Goal: Information Seeking & Learning: Learn about a topic

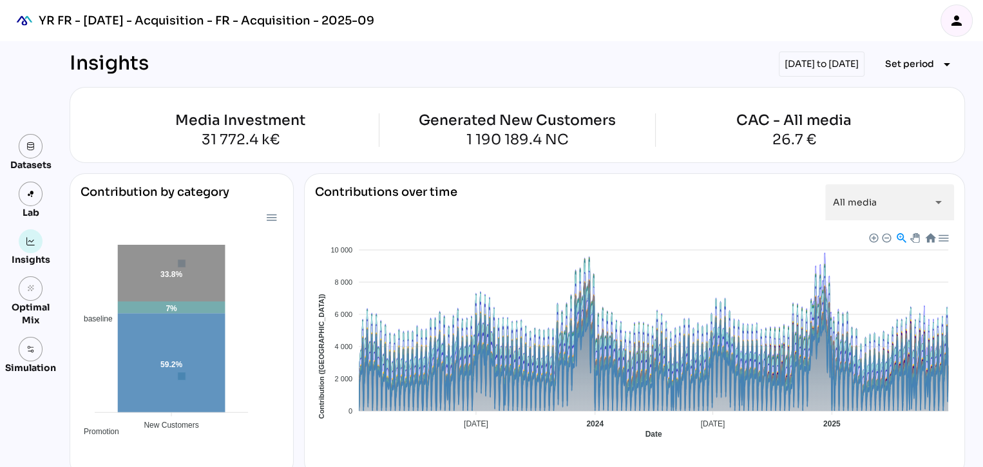
click at [646, 26] on div "YR FR - [DATE] - Acquisition - FR - Acquisition - 2025-09 person" at bounding box center [491, 20] width 983 height 41
click at [783, 66] on div "[DATE] to [DATE]" at bounding box center [822, 64] width 86 height 25
click at [902, 62] on span "Set period" at bounding box center [909, 63] width 49 height 15
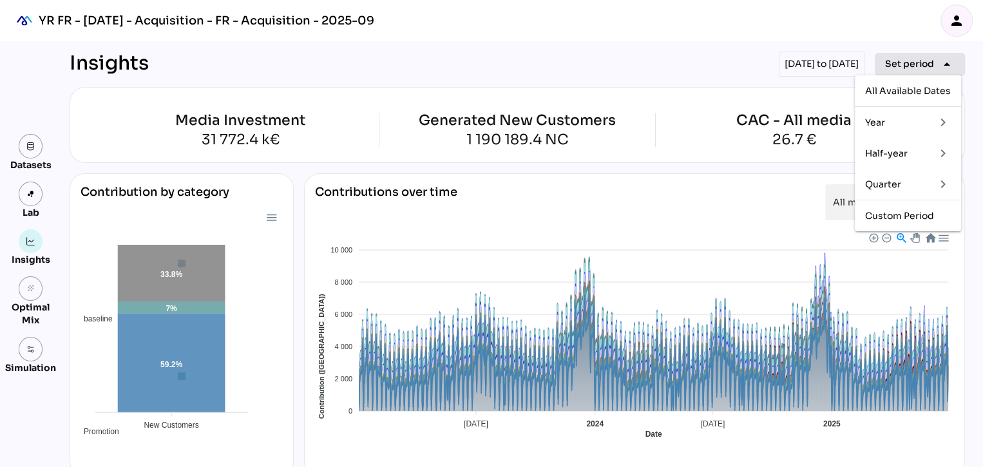
click at [902, 62] on span "Set period" at bounding box center [909, 63] width 49 height 15
click at [887, 152] on div "Half-year" at bounding box center [895, 153] width 60 height 11
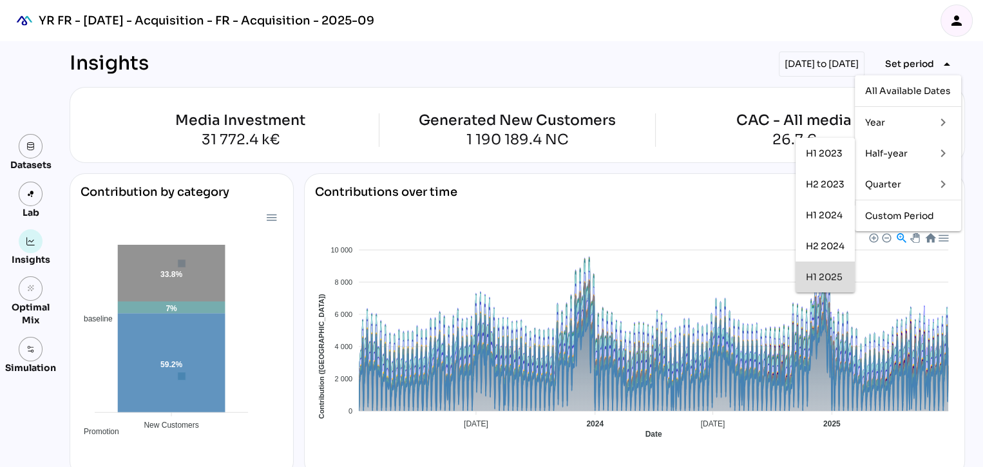
click at [829, 282] on div "H1 2025" at bounding box center [825, 277] width 39 height 11
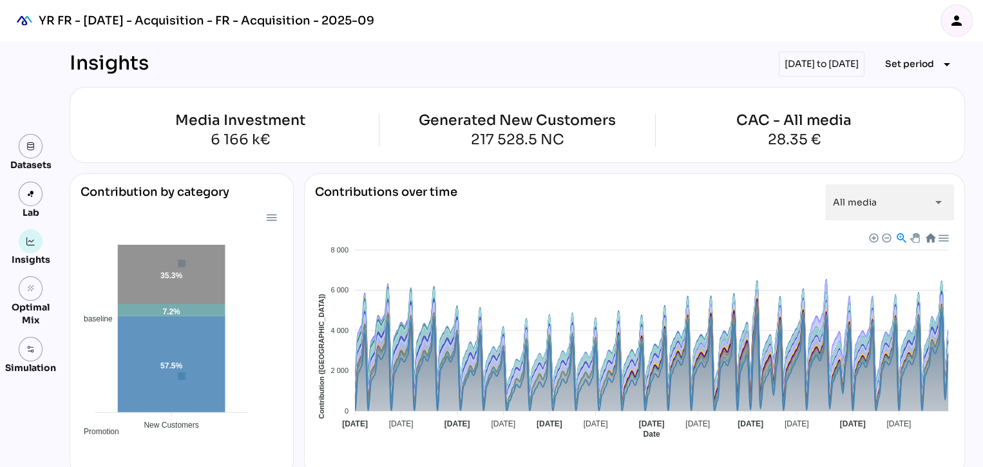
click at [949, 23] on icon "person" at bounding box center [956, 20] width 15 height 15
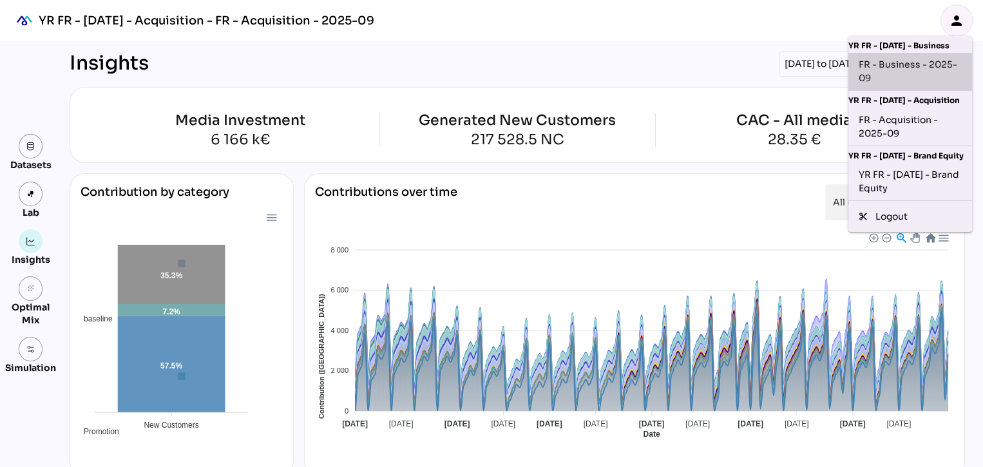
click at [896, 67] on div "FR - Business - 2025-09" at bounding box center [910, 71] width 103 height 27
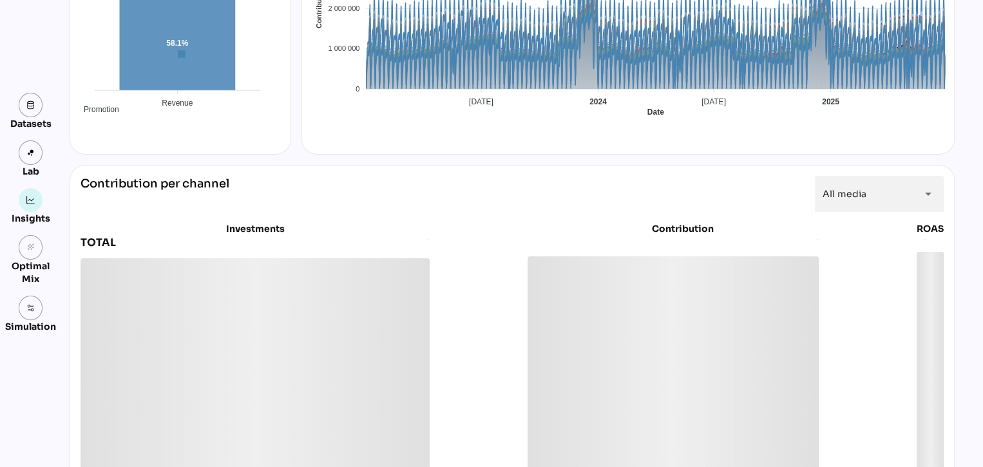
scroll to position [317, 0]
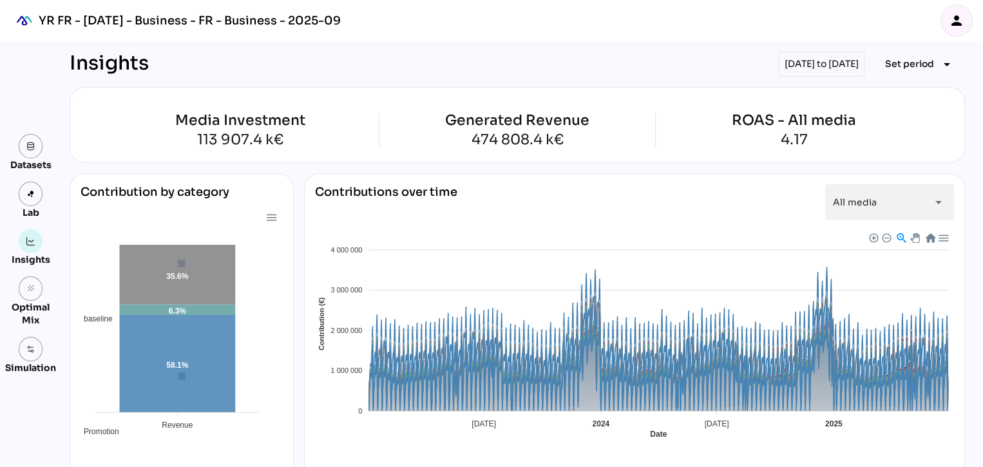
click at [821, 66] on div "[DATE] to [DATE]" at bounding box center [822, 64] width 86 height 25
click at [894, 61] on span "Set period" at bounding box center [909, 63] width 49 height 15
click at [874, 154] on div "Half-year" at bounding box center [895, 153] width 60 height 11
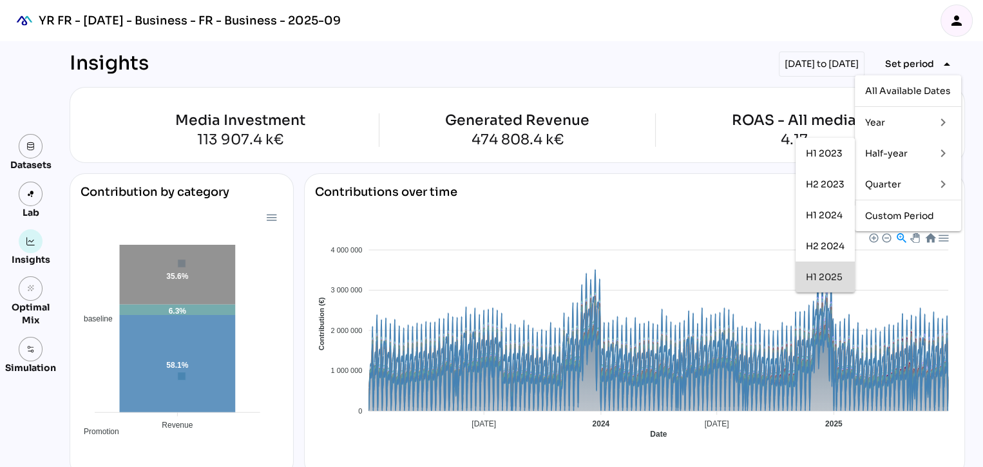
click at [816, 274] on div "H1 2025" at bounding box center [825, 277] width 39 height 11
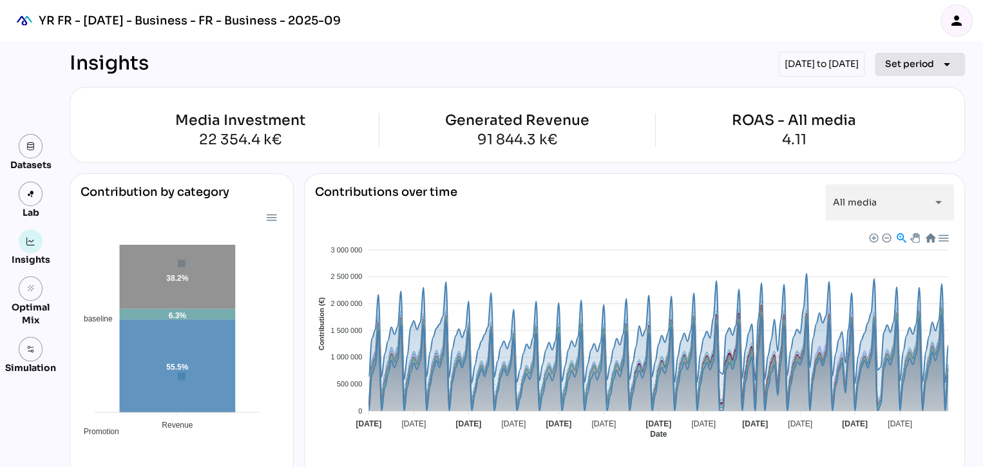
click at [921, 59] on span "Set period" at bounding box center [909, 63] width 49 height 15
click at [820, 59] on div "[DATE] to [DATE]" at bounding box center [822, 64] width 86 height 25
click at [779, 63] on div "[DATE] to [DATE]" at bounding box center [822, 64] width 86 height 25
click at [939, 63] on icon "arrow_drop_down" at bounding box center [946, 64] width 15 height 15
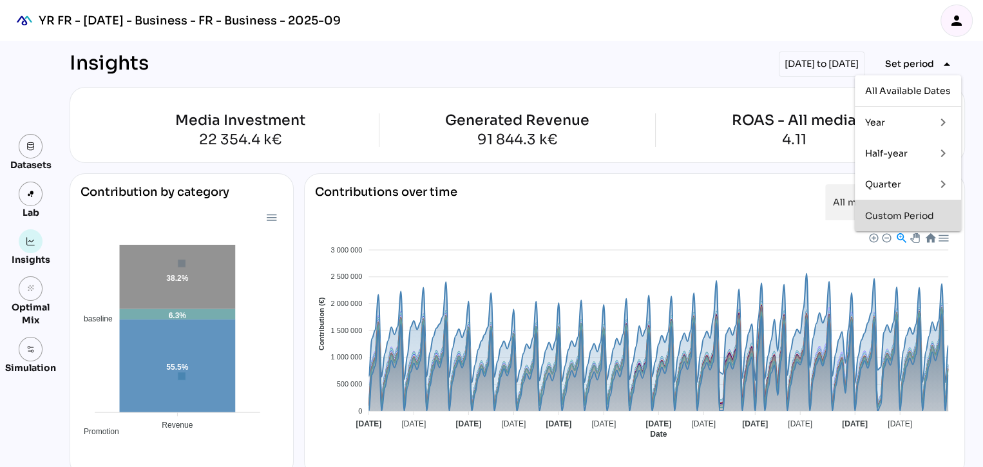
click at [895, 211] on div "Custom Period" at bounding box center [908, 216] width 86 height 11
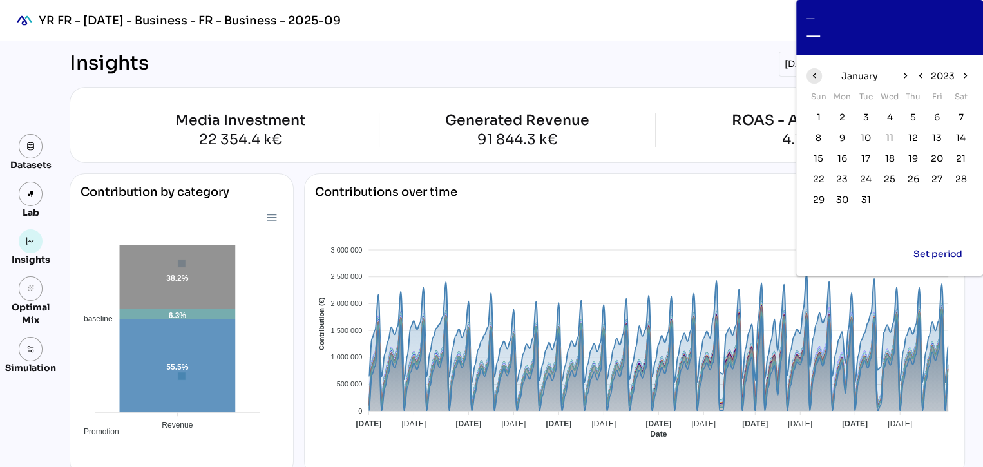
click at [815, 75] on icon "chevron_left" at bounding box center [814, 75] width 11 height 11
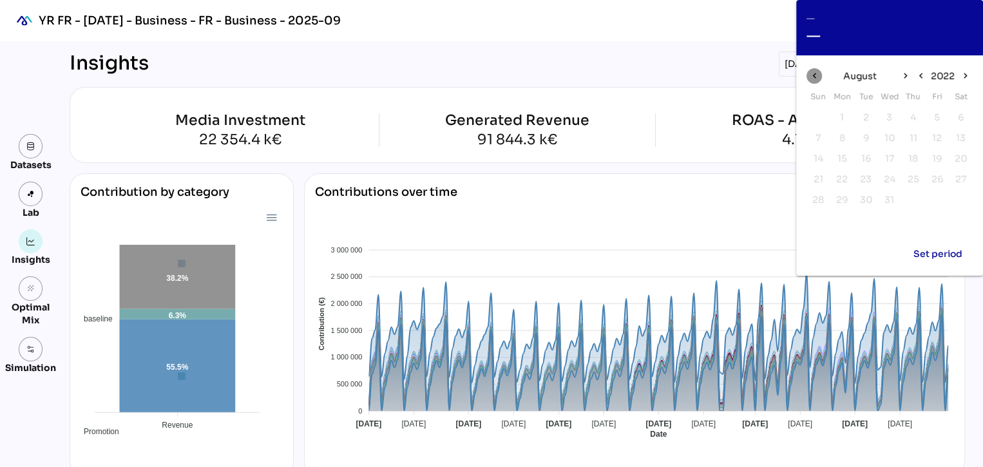
click at [815, 75] on icon "chevron_left" at bounding box center [814, 75] width 11 height 11
click at [896, 72] on div "July" at bounding box center [859, 76] width 75 height 21
click at [899, 73] on span "chevron_right" at bounding box center [904, 75] width 15 height 15
click at [905, 74] on icon "chevron_right" at bounding box center [904, 75] width 11 height 11
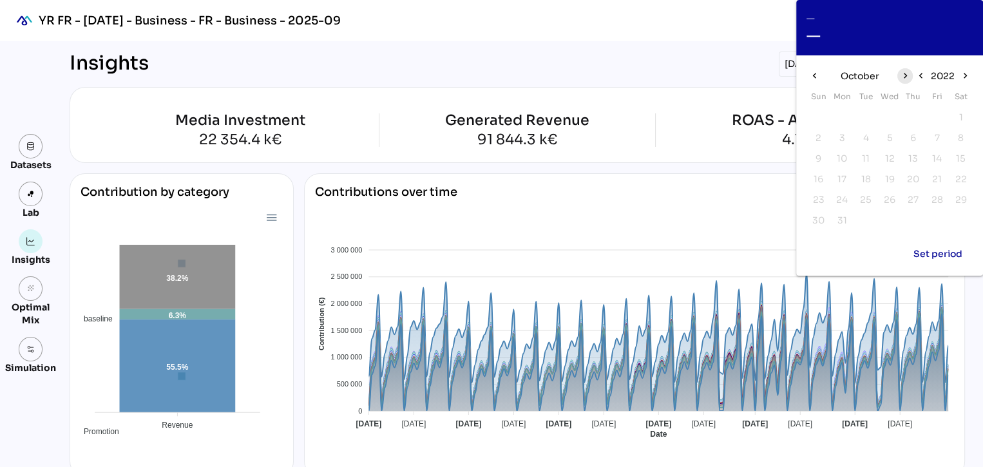
click at [905, 74] on icon "chevron_right" at bounding box center [904, 75] width 11 height 11
click at [818, 117] on span "1" at bounding box center [818, 117] width 4 height 14
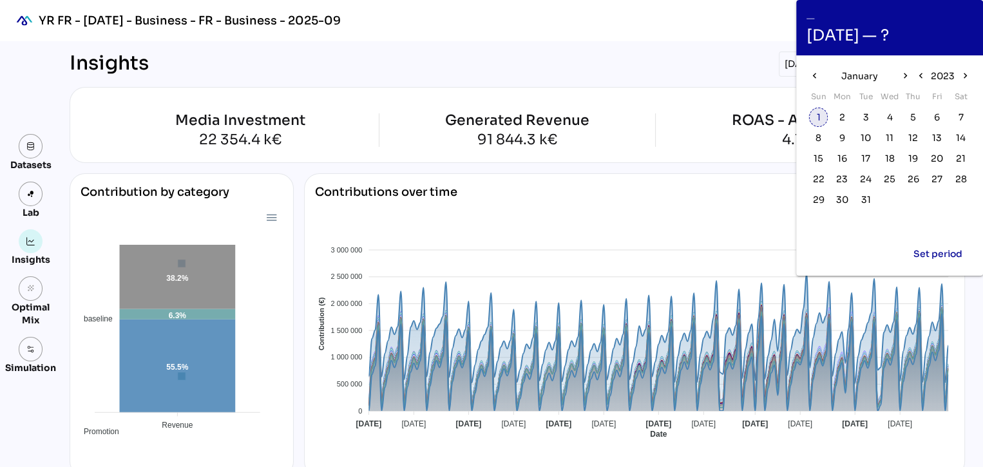
click at [819, 117] on span "1" at bounding box center [818, 117] width 4 height 14
click at [902, 75] on span "chevron_right" at bounding box center [904, 75] width 15 height 15
click at [902, 75] on icon "chevron_right" at bounding box center [904, 75] width 11 height 11
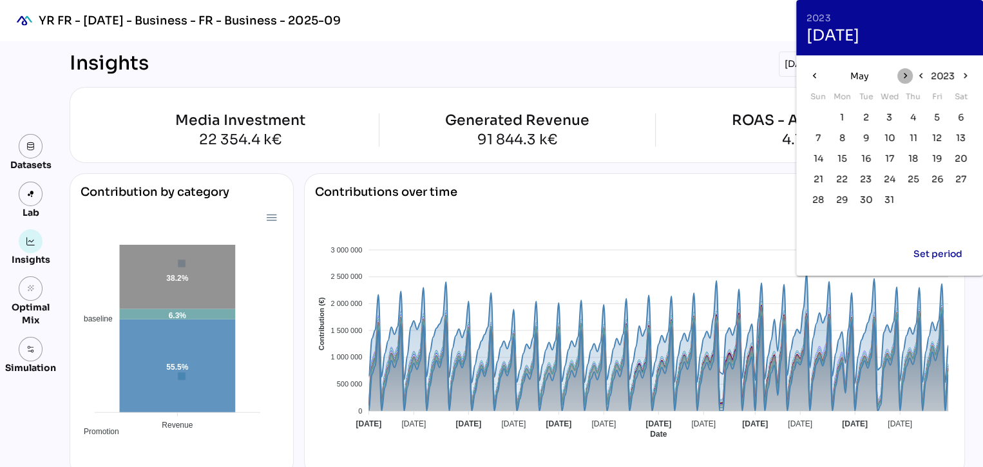
click at [902, 75] on icon "chevron_right" at bounding box center [904, 75] width 11 height 11
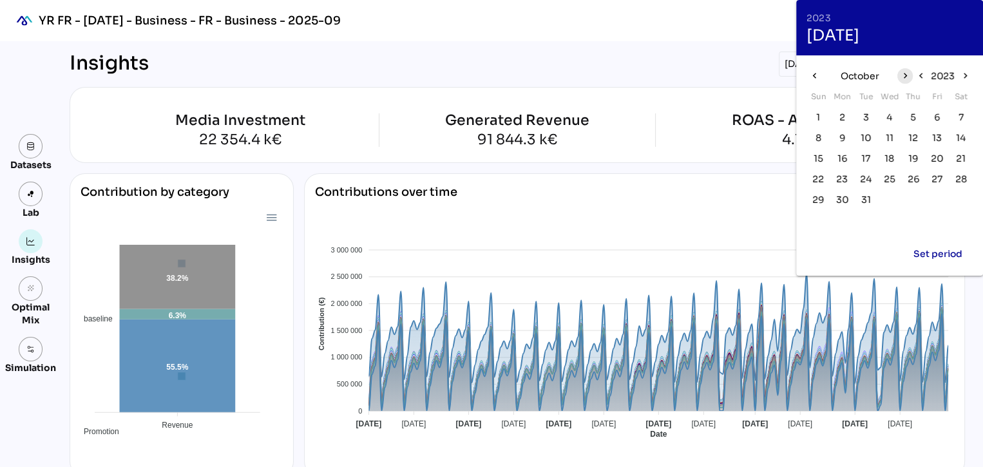
click at [902, 75] on icon "chevron_right" at bounding box center [904, 75] width 11 height 11
click at [839, 113] on span "1" at bounding box center [842, 117] width 14 height 14
click at [905, 76] on icon "chevron_right" at bounding box center [904, 75] width 11 height 11
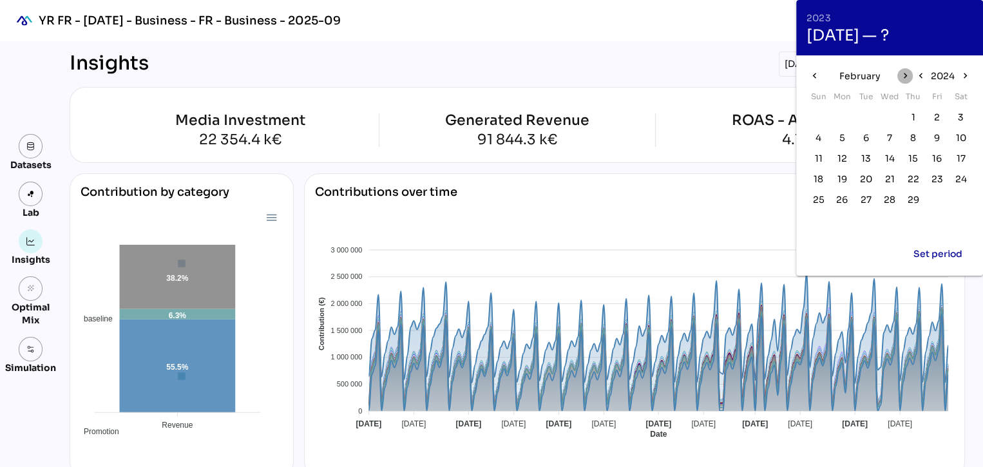
click at [905, 76] on icon "chevron_right" at bounding box center [904, 75] width 11 height 11
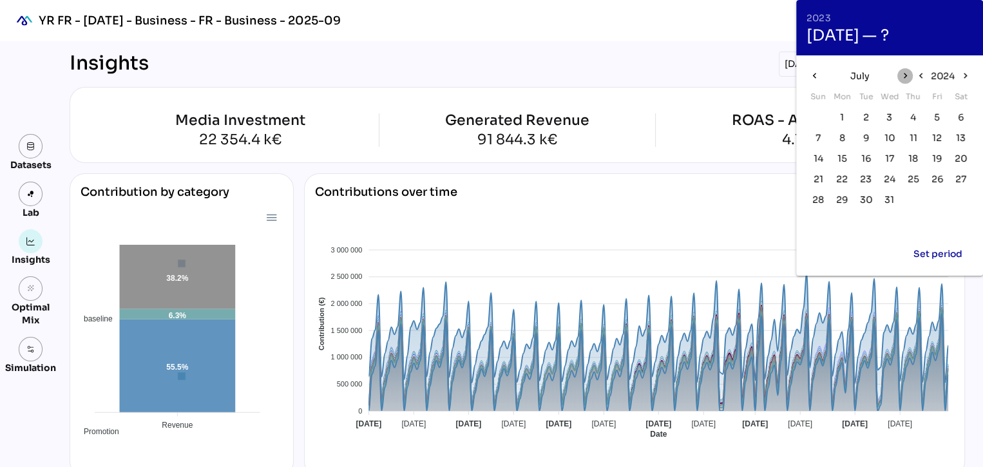
click at [905, 76] on icon "chevron_right" at bounding box center [904, 75] width 11 height 11
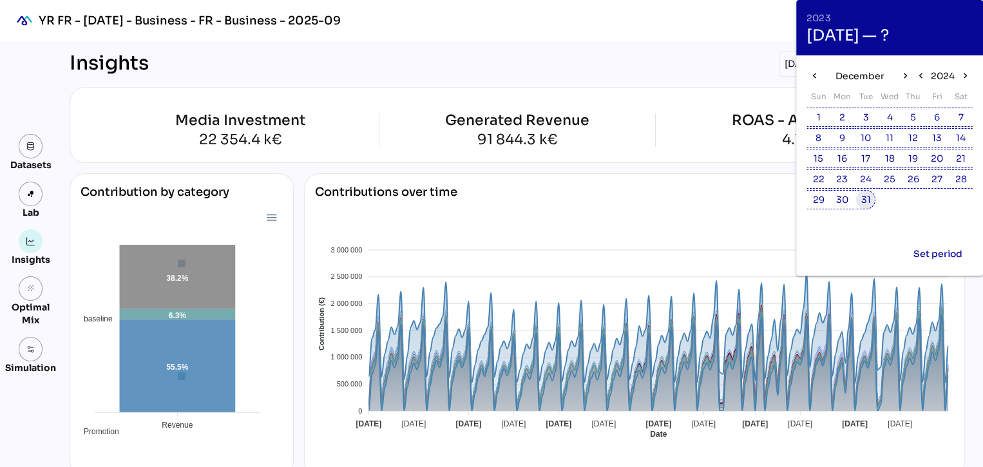
click at [868, 201] on span "31" at bounding box center [866, 200] width 10 height 14
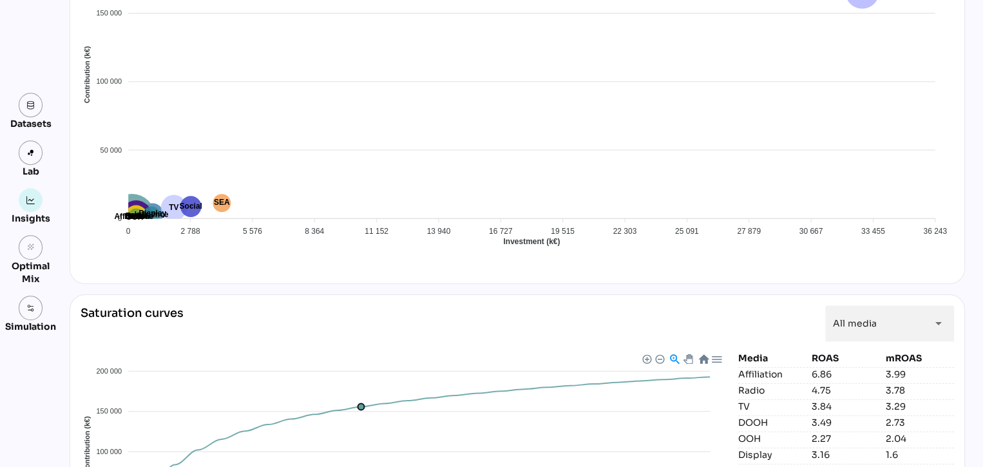
scroll to position [914, 0]
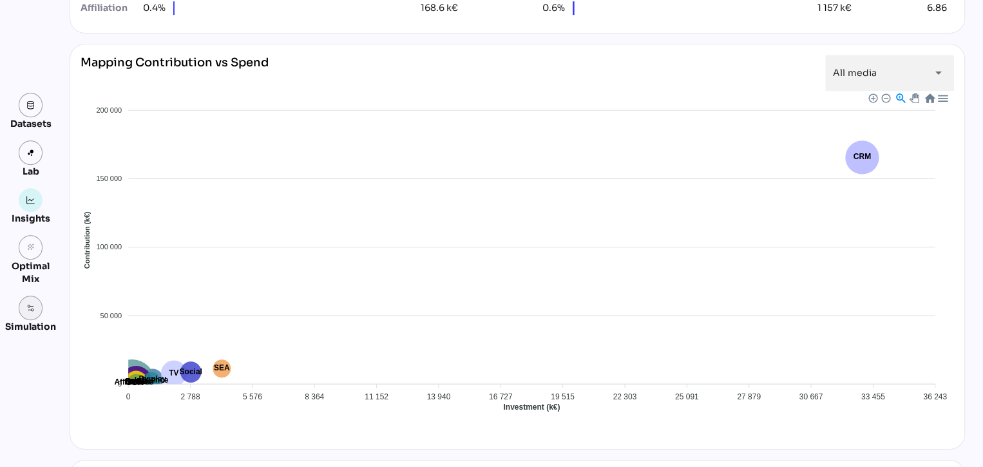
click at [29, 303] on img at bounding box center [30, 307] width 9 height 9
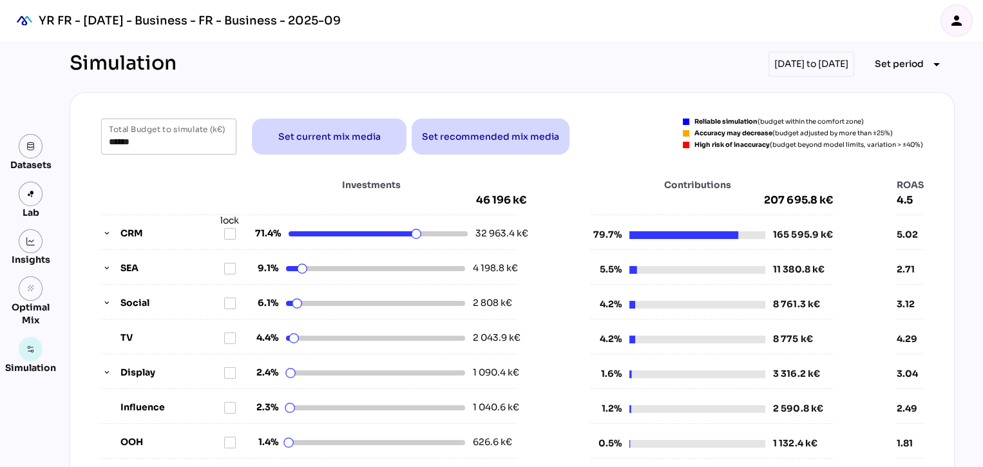
click at [35, 257] on div "Insights" at bounding box center [31, 259] width 39 height 13
click at [30, 239] on img at bounding box center [30, 241] width 9 height 9
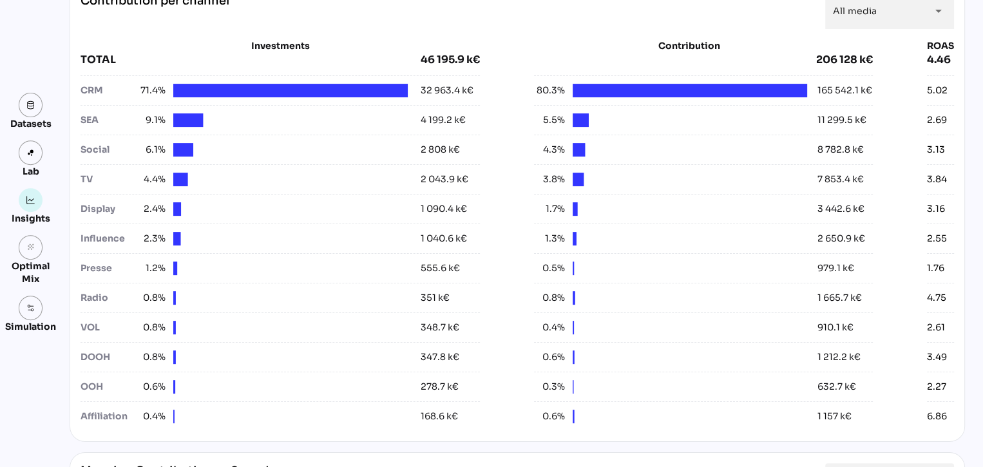
scroll to position [451, 0]
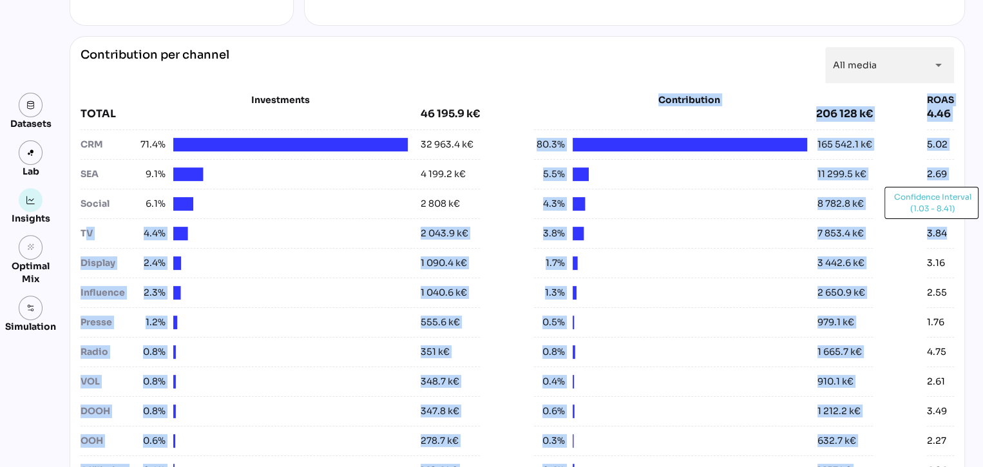
drag, startPoint x: 81, startPoint y: 233, endPoint x: 952, endPoint y: 233, distance: 871.7
click at [952, 233] on div "Contribution per channel All media ********* arrow_drop_down Investments TOTAL …" at bounding box center [518, 266] width 896 height 460
drag, startPoint x: 952, startPoint y: 233, endPoint x: 961, endPoint y: 233, distance: 8.4
click at [961, 233] on div "Insights 01/01/2024 to 31/12/2024 Set period arrow_drop_down Media Investment 1…" at bounding box center [512, 423] width 906 height 1667
click at [953, 233] on div "Contribution per channel All media ********* arrow_drop_down Investments TOTAL …" at bounding box center [518, 266] width 896 height 460
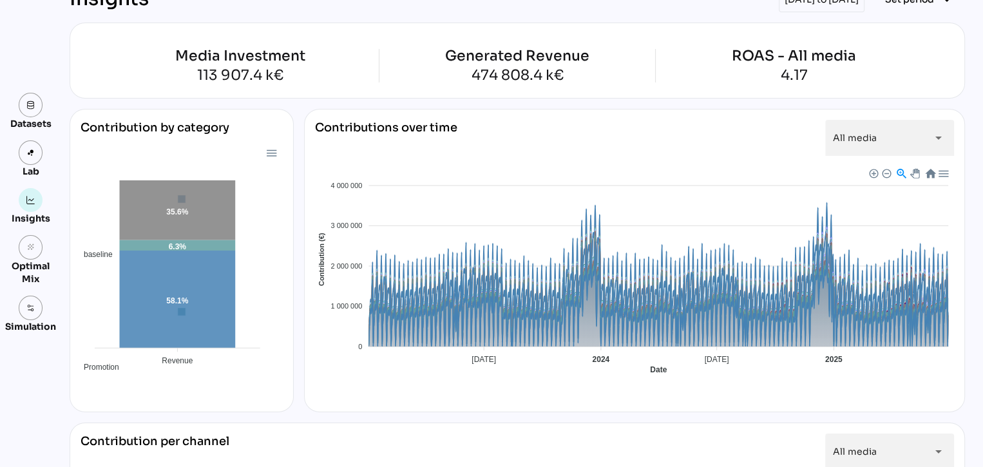
scroll to position [0, 0]
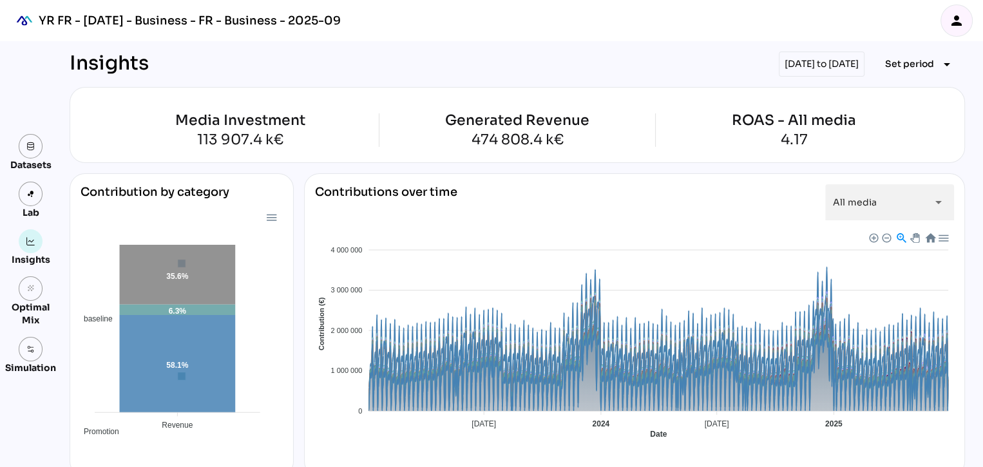
click at [825, 66] on div "01/01/2024 to 31/12/2024" at bounding box center [822, 64] width 86 height 25
click at [906, 66] on span "Set period" at bounding box center [909, 63] width 49 height 15
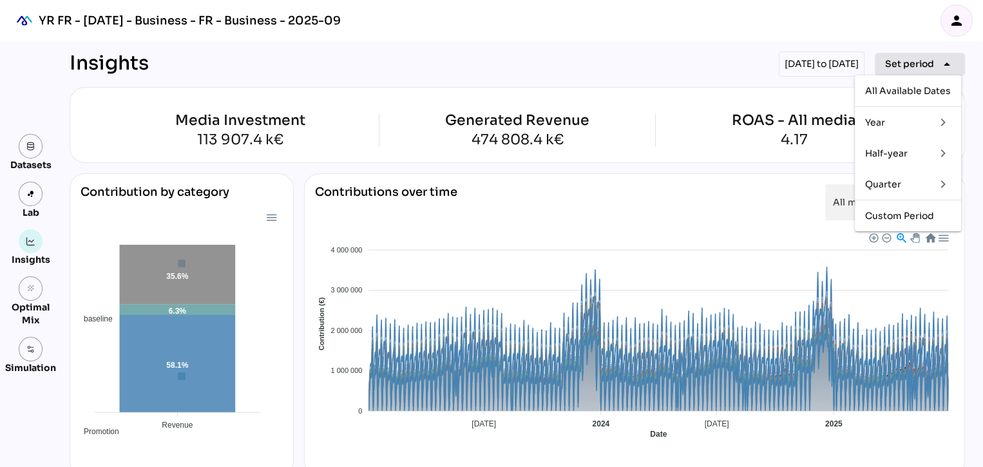
click at [906, 66] on span "Set period" at bounding box center [909, 63] width 49 height 15
click at [892, 67] on span "Set period" at bounding box center [909, 63] width 49 height 15
click at [888, 150] on div "Half-year" at bounding box center [895, 153] width 60 height 11
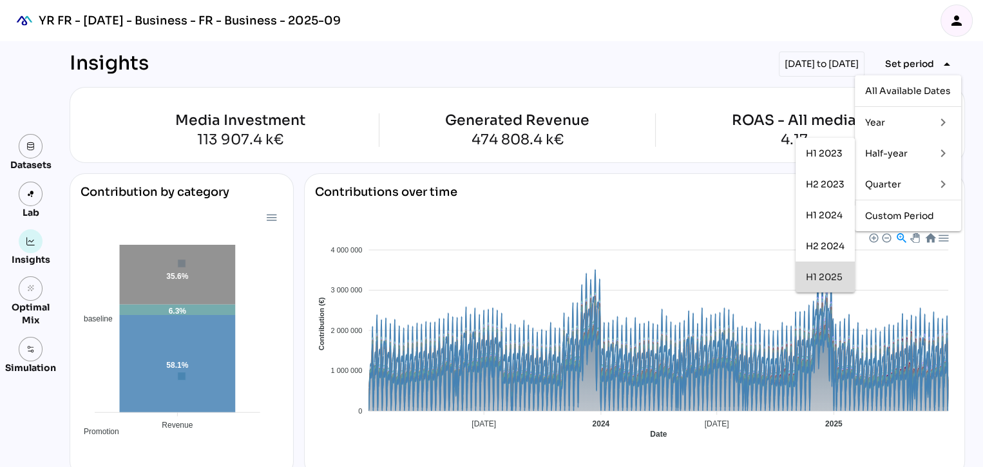
click at [820, 281] on div "H1 2025" at bounding box center [825, 277] width 39 height 11
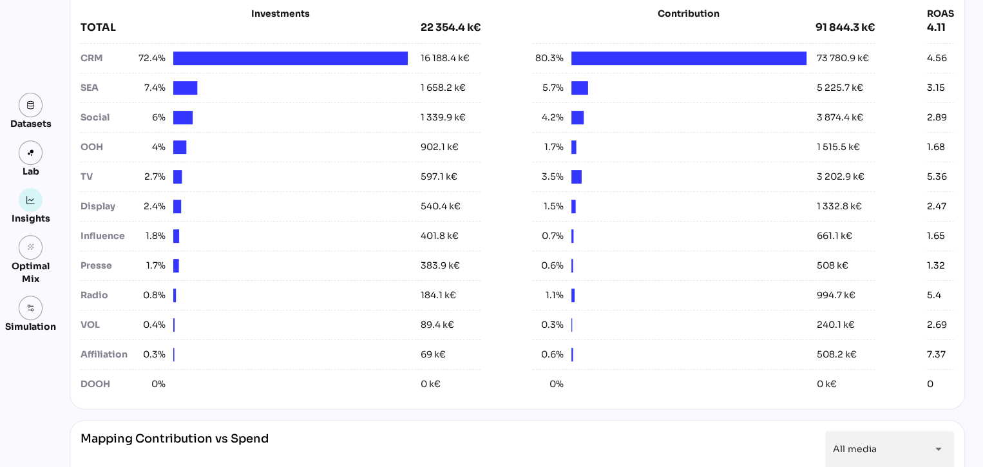
scroll to position [515, 0]
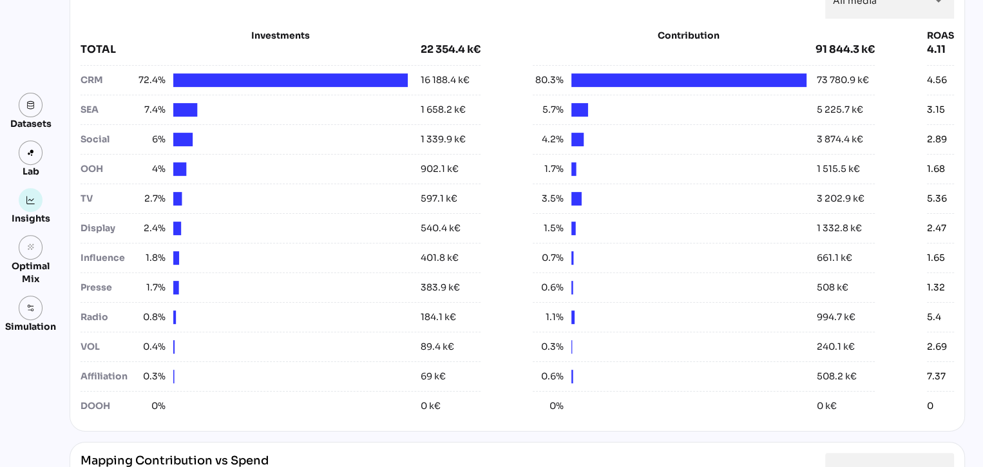
click at [945, 138] on div "2.89" at bounding box center [940, 140] width 27 height 14
click at [928, 137] on div "2.89" at bounding box center [937, 140] width 20 height 14
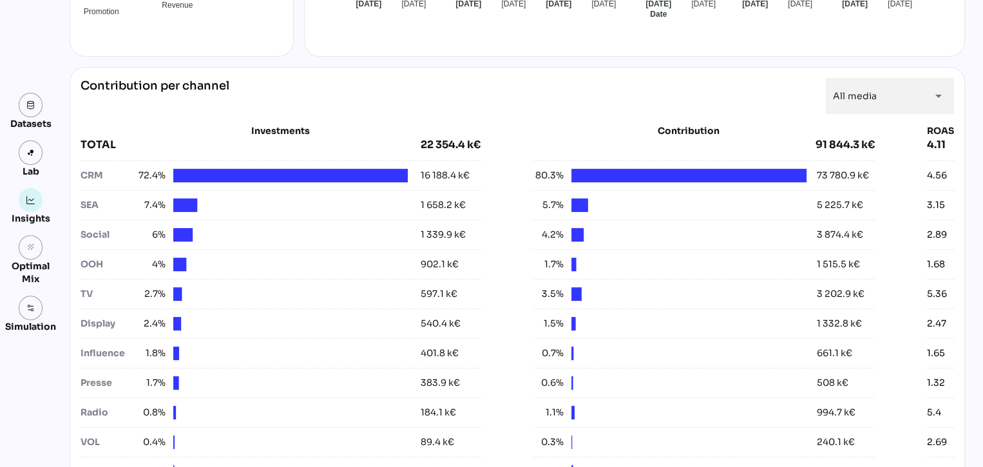
scroll to position [451, 0]
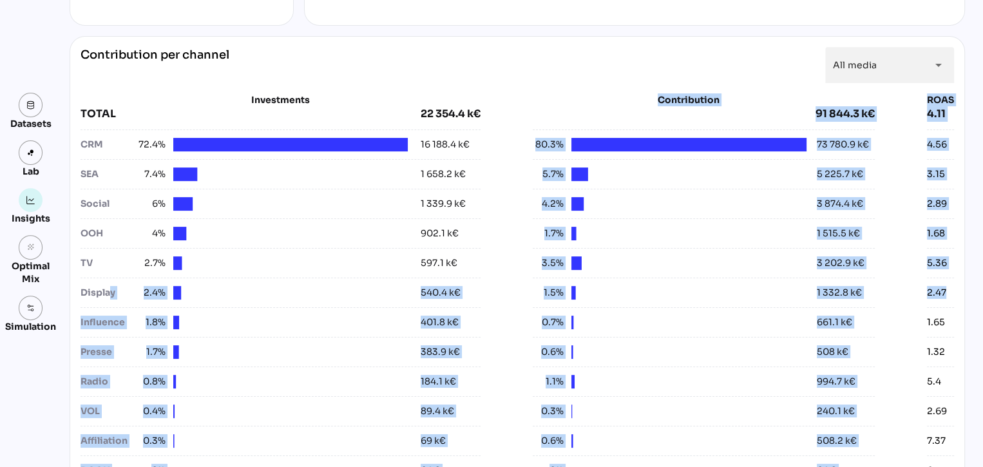
drag, startPoint x: 108, startPoint y: 291, endPoint x: 949, endPoint y: 294, distance: 841.4
click at [949, 294] on div "Contribution per channel All media ********* arrow_drop_down Investments TOTAL …" at bounding box center [518, 266] width 896 height 460
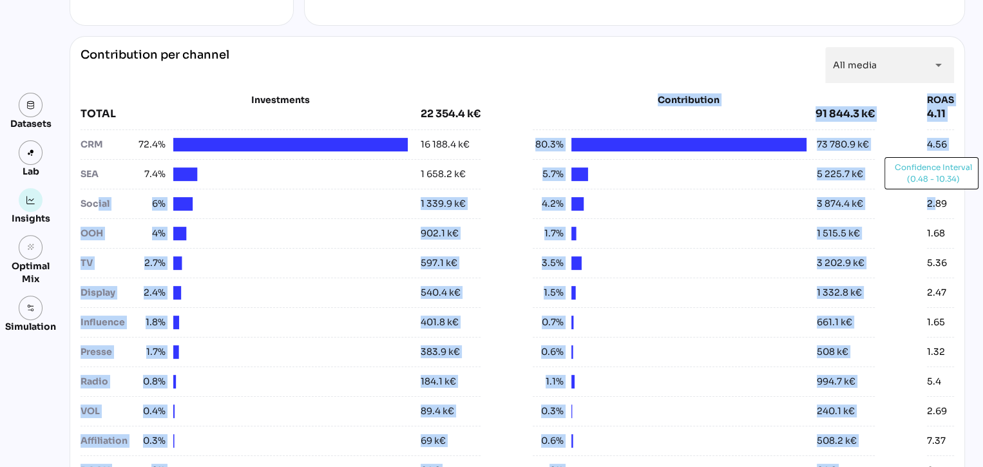
drag, startPoint x: 91, startPoint y: 207, endPoint x: 932, endPoint y: 207, distance: 840.8
click at [932, 207] on div "Investments TOTAL 22 354.4 k€ CRM 72.4% 16 188.4 k€ SEA 7.4% 1 658.2 k€ Social …" at bounding box center [518, 289] width 874 height 392
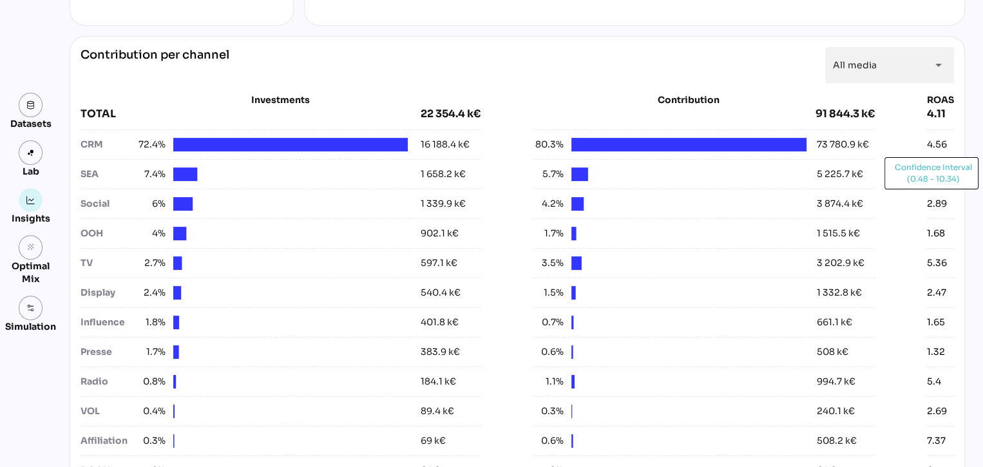
drag, startPoint x: 932, startPoint y: 207, endPoint x: 950, endPoint y: 207, distance: 18.1
click at [950, 207] on div "Contribution per channel All media ********* arrow_drop_down Investments TOTAL …" at bounding box center [518, 266] width 896 height 460
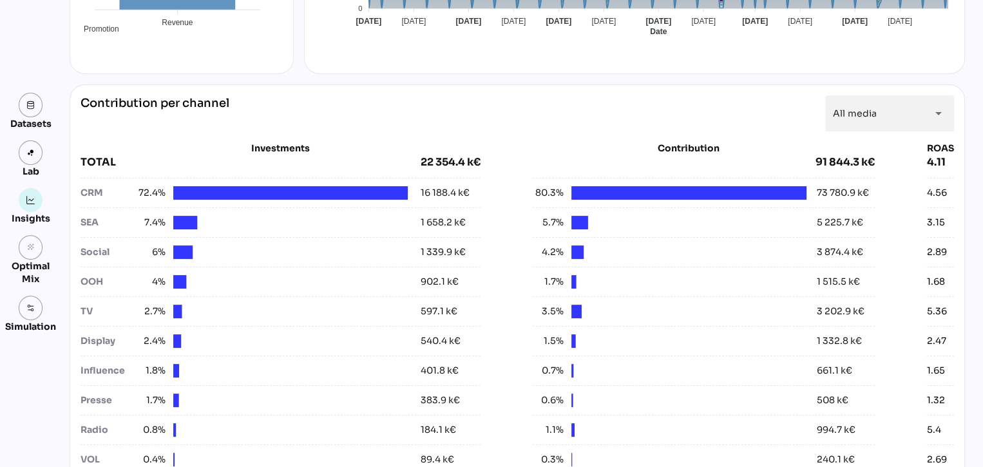
scroll to position [258, 0]
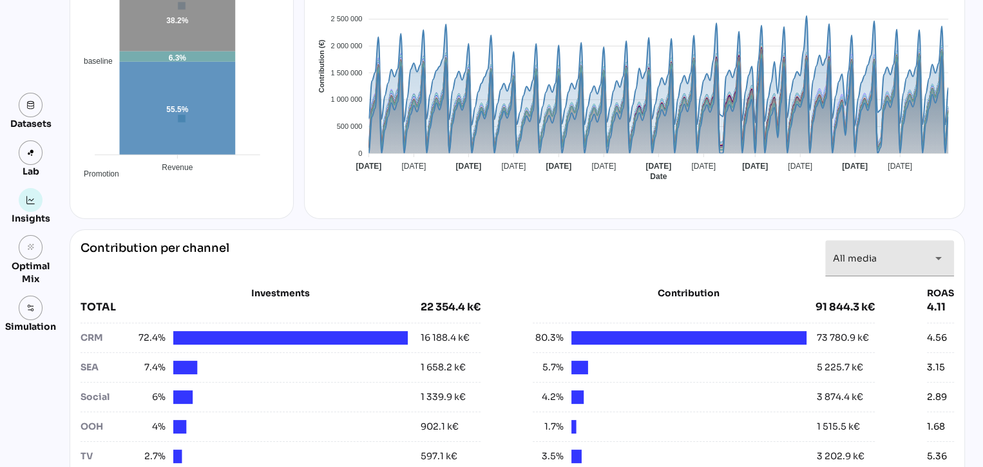
click at [861, 258] on span "All media" at bounding box center [855, 259] width 44 height 12
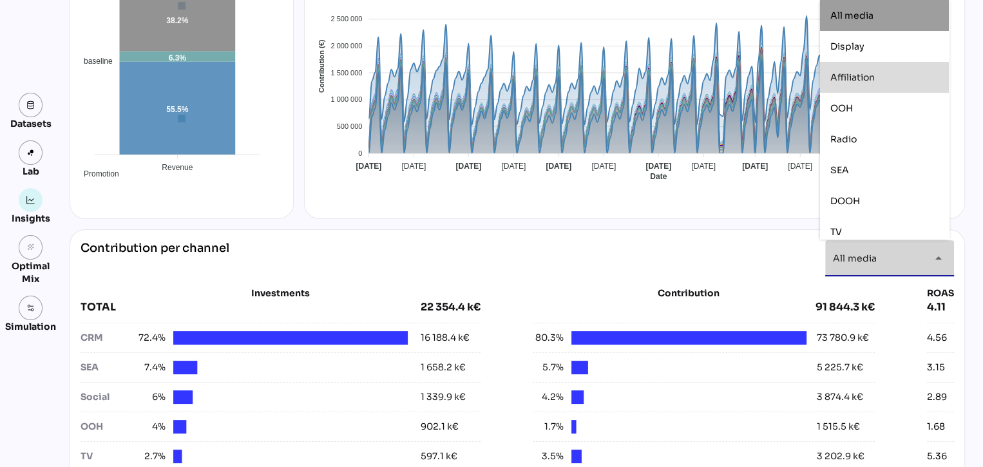
click at [854, 86] on div "Affiliation" at bounding box center [884, 77] width 108 height 21
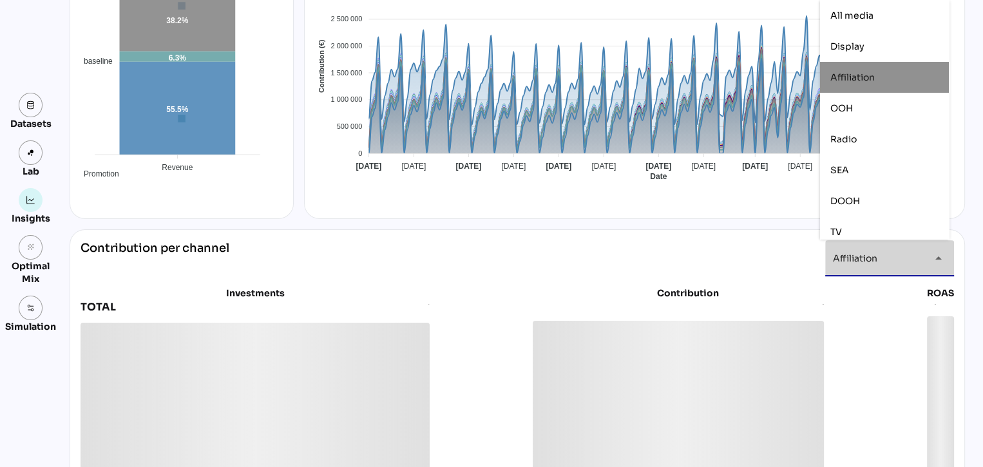
click at [857, 75] on span "Affiliation" at bounding box center [852, 78] width 44 height 12
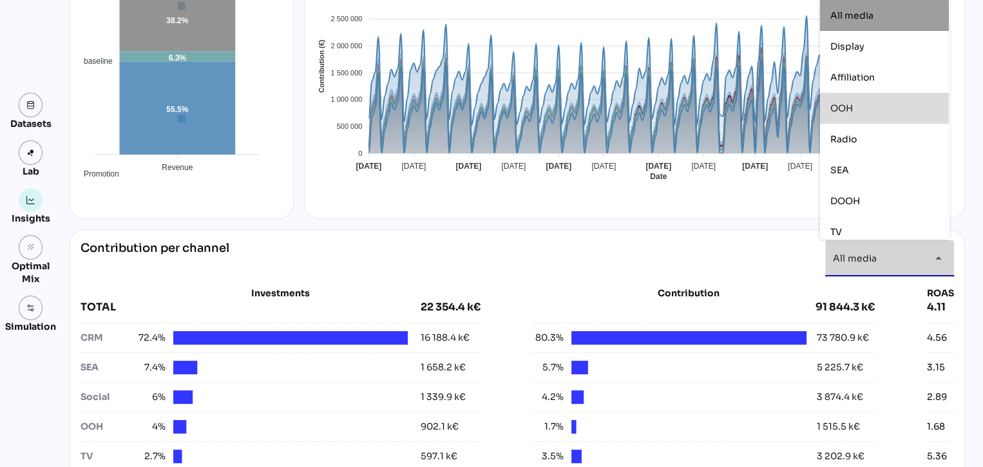
click at [856, 105] on div "OOH" at bounding box center [884, 108] width 108 height 11
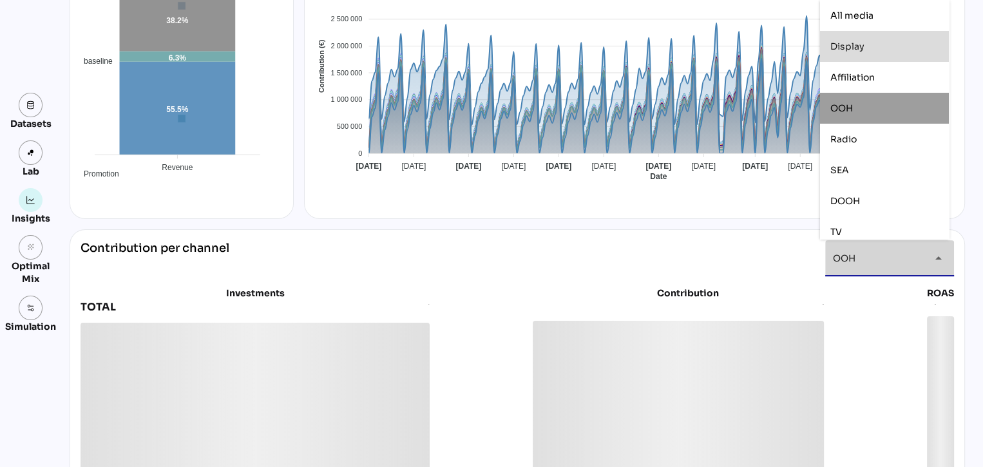
click at [858, 46] on span "Display" at bounding box center [847, 47] width 34 height 12
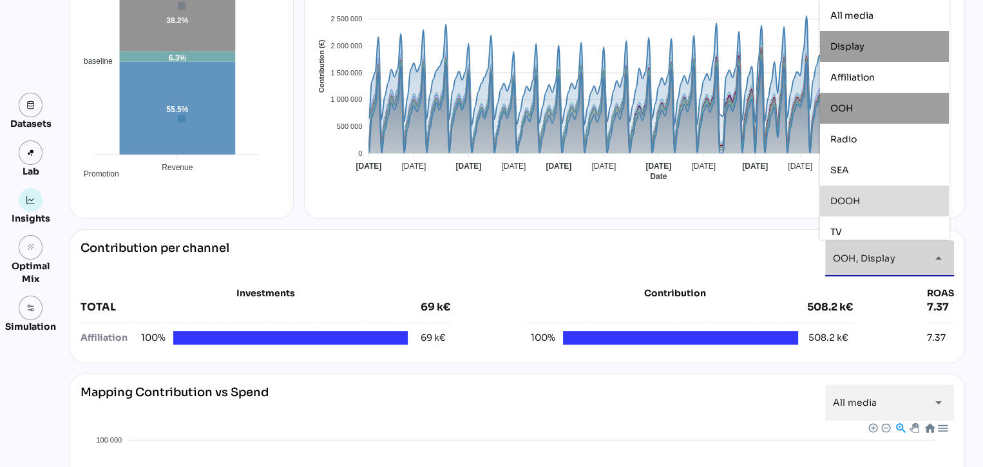
click at [858, 199] on span "DOOH" at bounding box center [845, 201] width 30 height 12
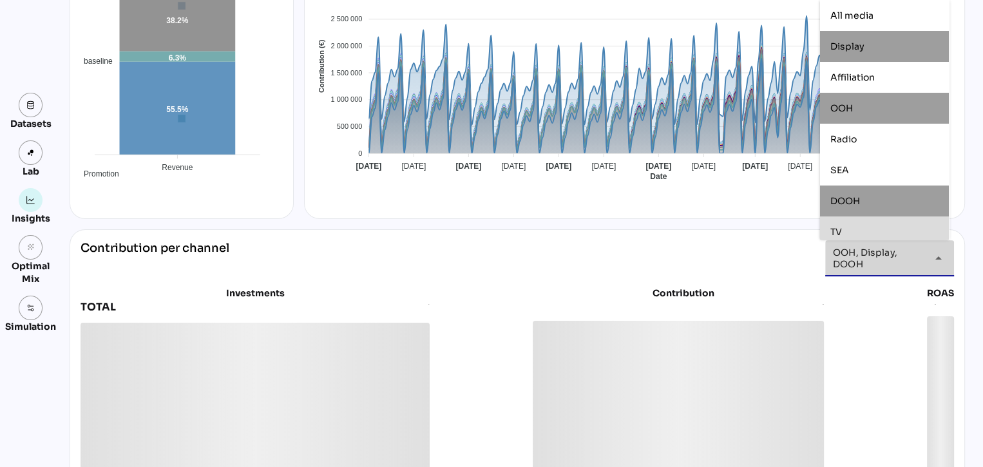
click at [858, 218] on div "TV" at bounding box center [884, 231] width 129 height 31
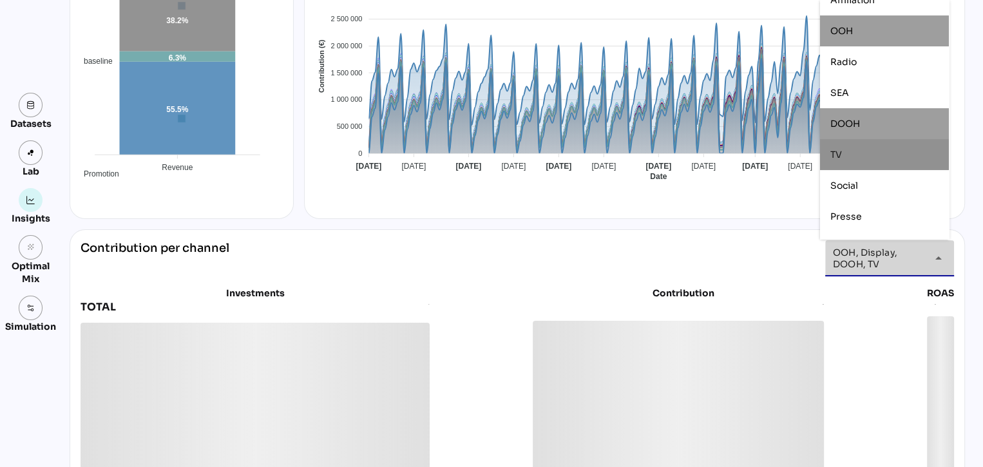
scroll to position [137, 0]
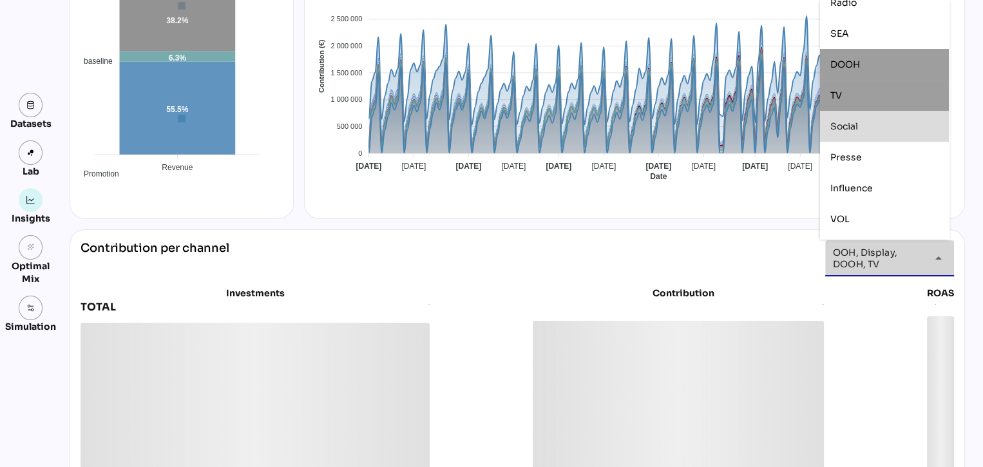
click at [851, 130] on span "Social" at bounding box center [844, 126] width 28 height 12
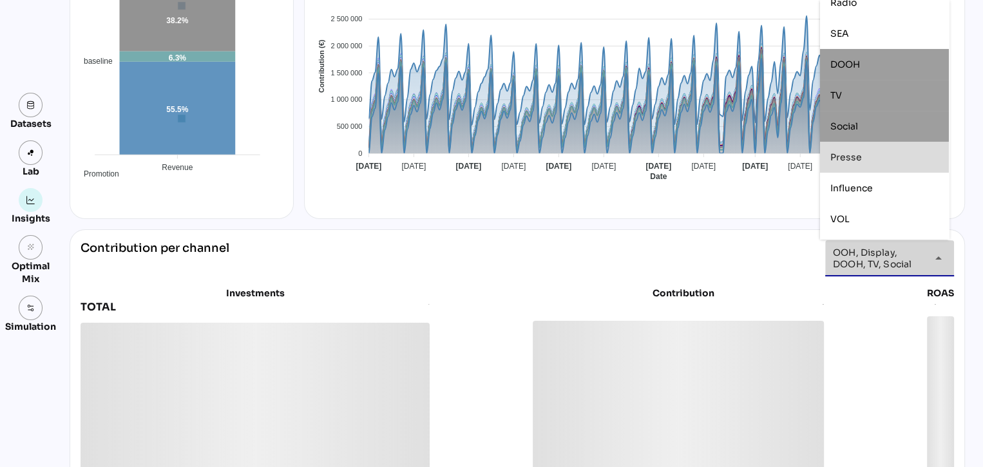
click at [851, 162] on div "Presse" at bounding box center [884, 157] width 108 height 21
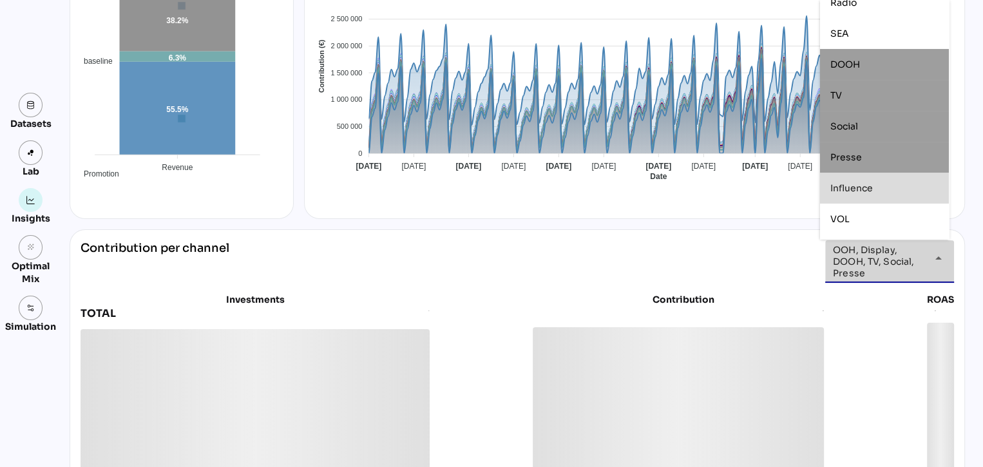
click at [851, 187] on span "Influence" at bounding box center [851, 188] width 43 height 12
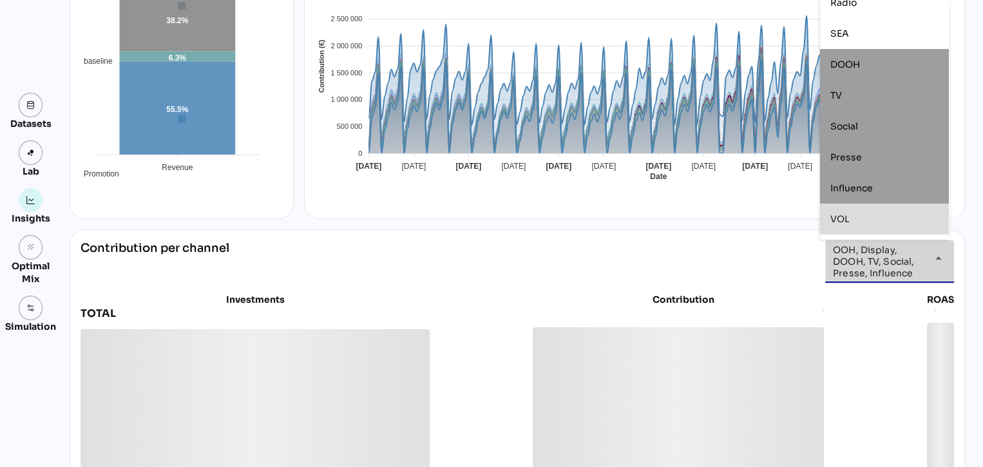
click at [850, 225] on div "VOL" at bounding box center [884, 219] width 108 height 21
type input "**********"
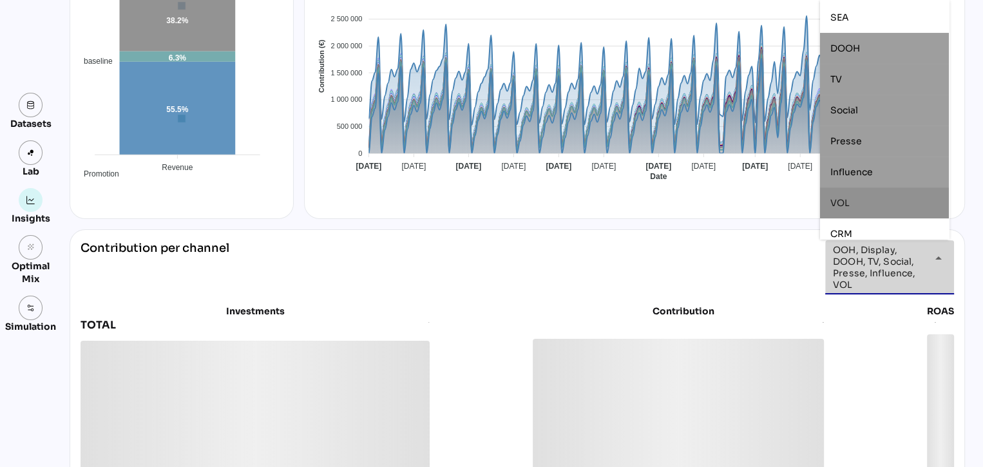
scroll to position [162, 0]
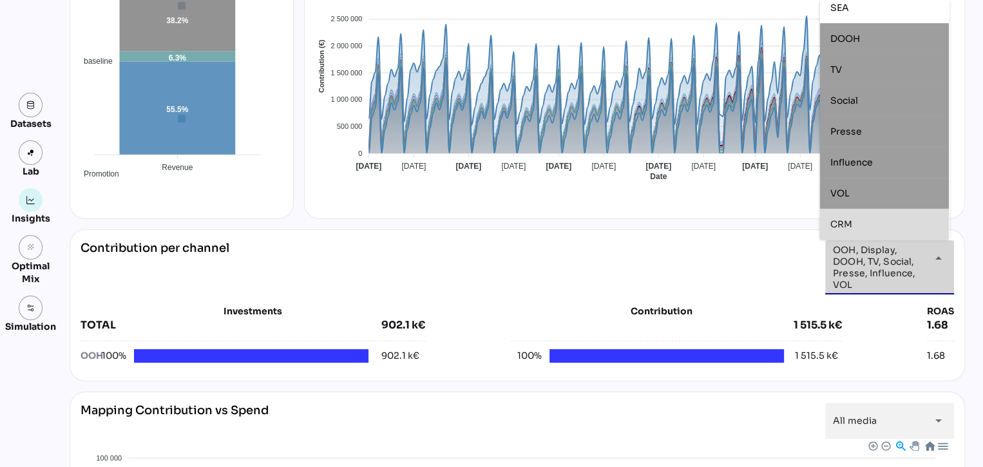
click at [972, 248] on div "Datasets Lab Insights grain Optimal Mix Simulation Insights 01/01/2025 to 30/06…" at bounding box center [491, 463] width 983 height 1359
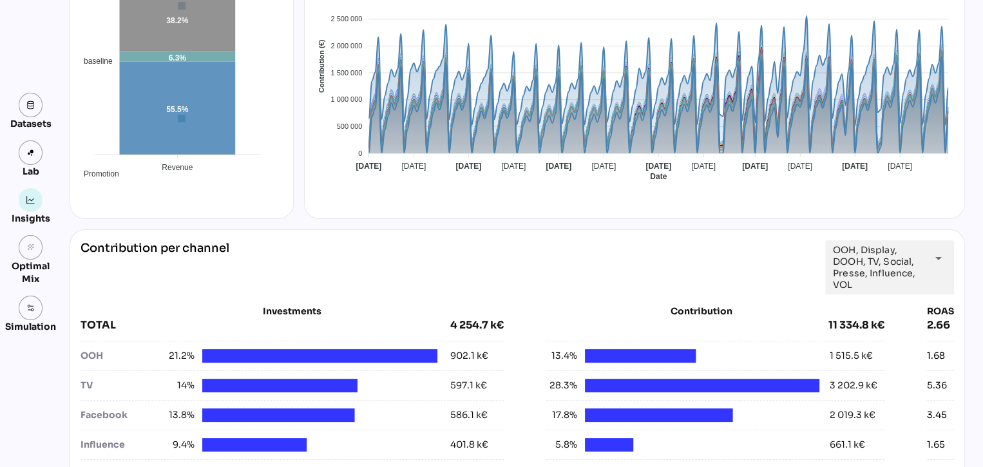
scroll to position [0, 0]
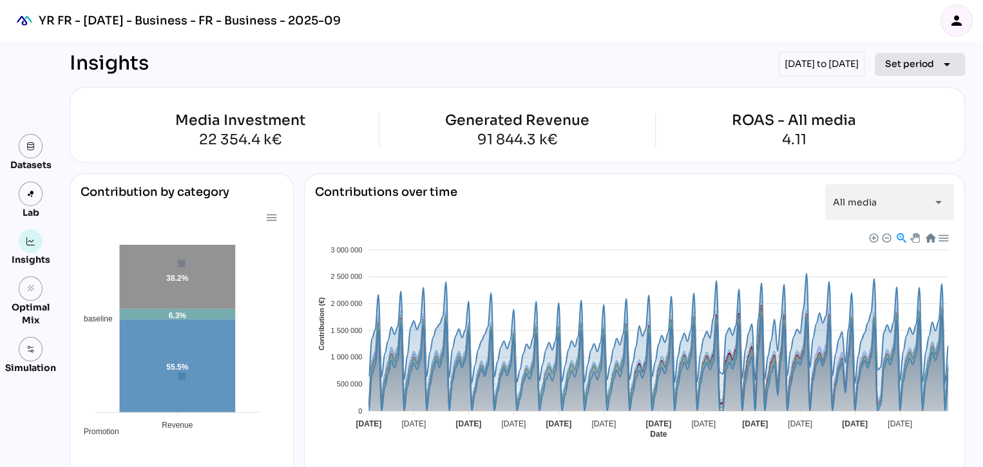
click at [891, 66] on span "Set period" at bounding box center [909, 63] width 49 height 15
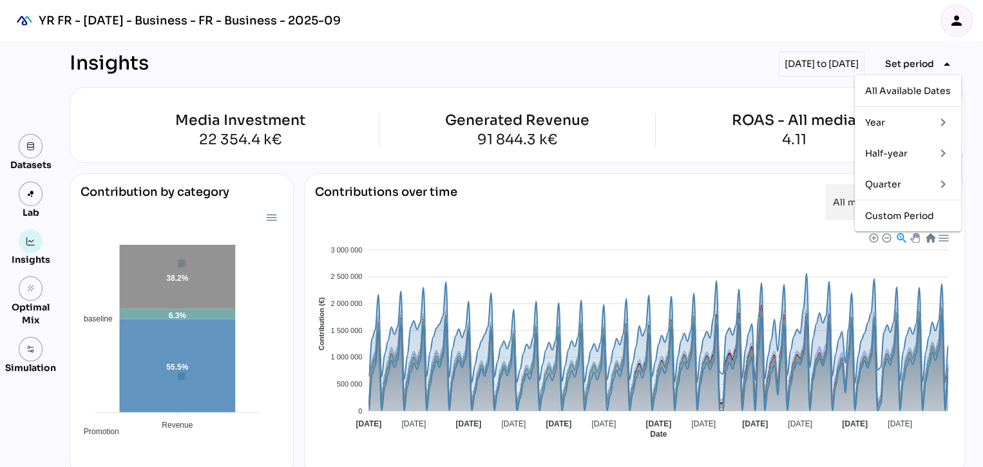
click at [888, 119] on div "Year" at bounding box center [895, 122] width 60 height 11
click at [837, 155] on div "2024" at bounding box center [833, 153] width 24 height 11
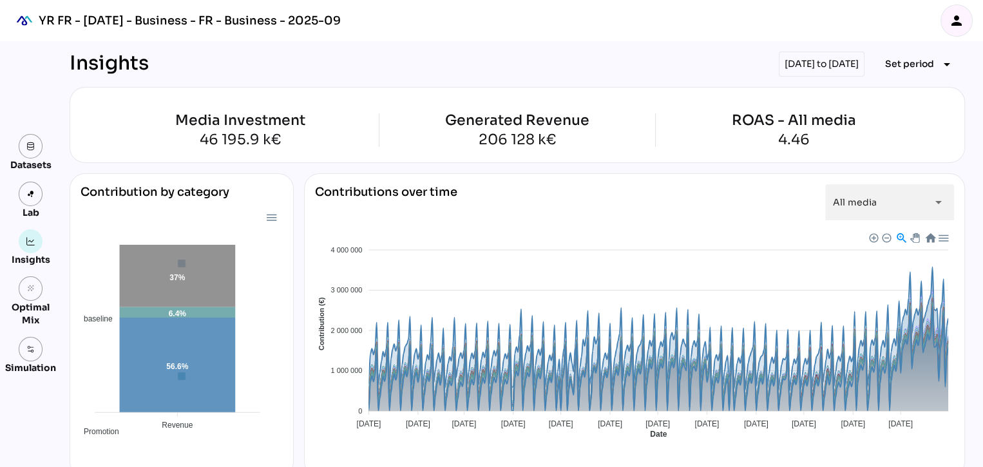
click at [780, 62] on div "01/01/2024 to 31/12/2024" at bounding box center [822, 64] width 86 height 25
click at [903, 57] on span "Set period" at bounding box center [909, 63] width 49 height 15
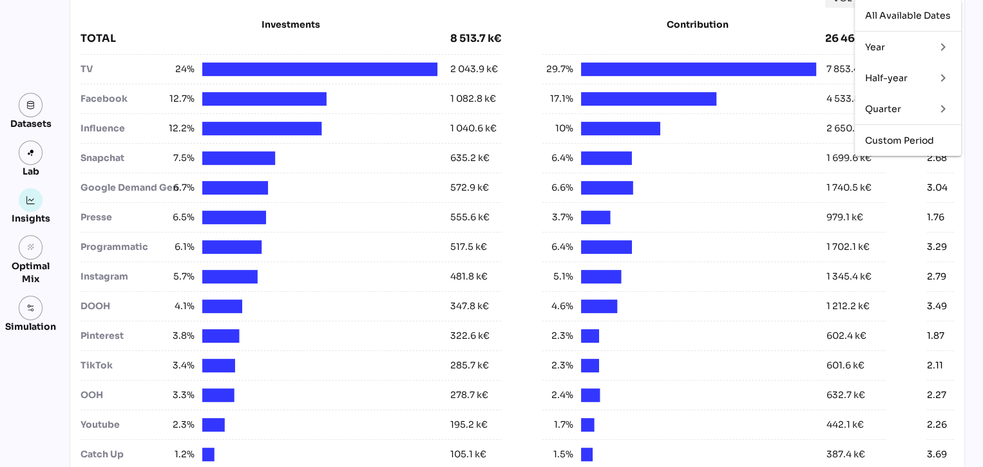
scroll to position [546, 0]
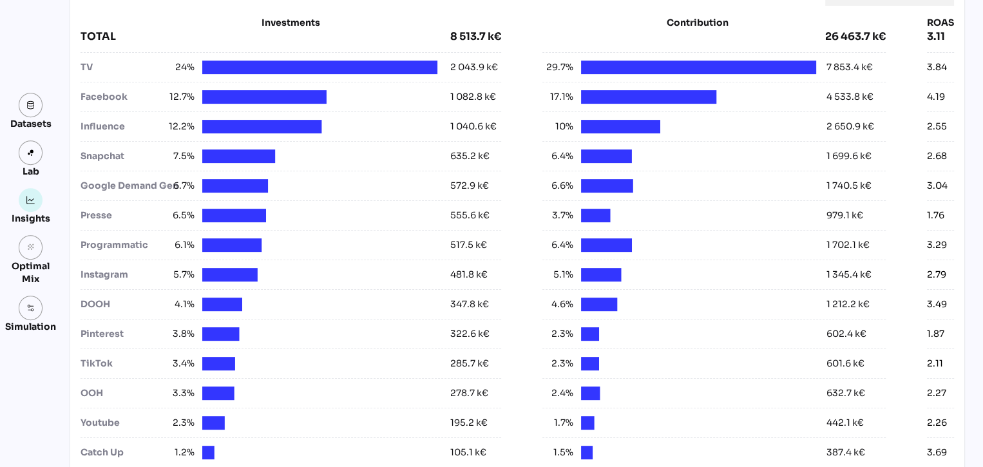
click at [963, 259] on div "Insights 01/01/2024 to 31/12/2024 Set period arrow_drop_down Media Investment 4…" at bounding box center [512, 382] width 906 height 1774
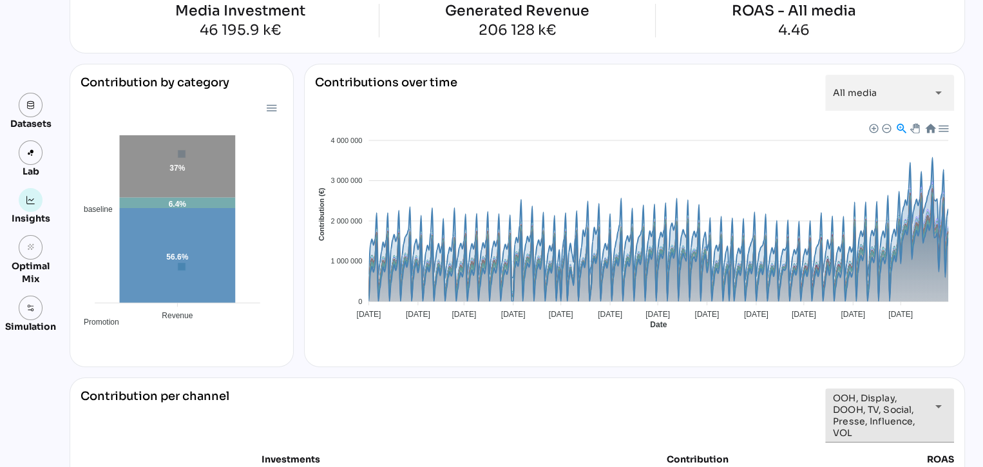
scroll to position [0, 0]
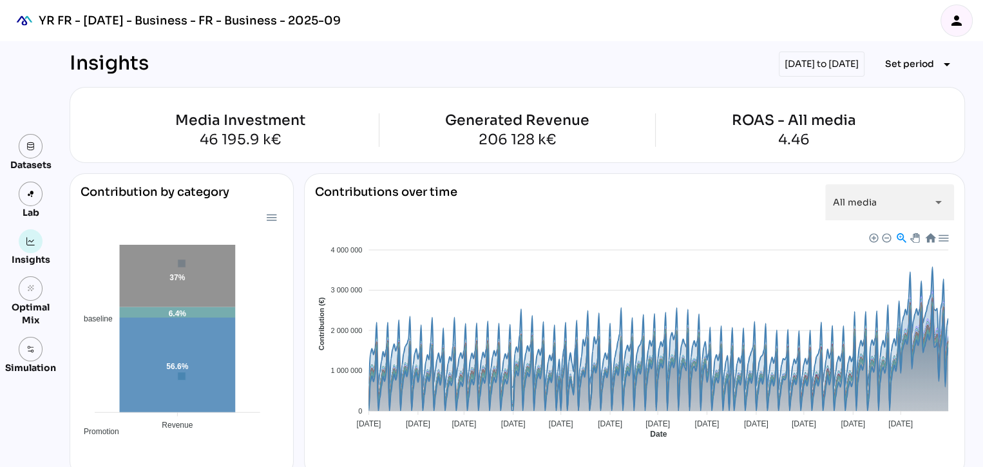
click at [798, 65] on div "01/01/2024 to 31/12/2024" at bounding box center [822, 64] width 86 height 25
click at [914, 67] on span "Set period" at bounding box center [909, 63] width 49 height 15
click at [887, 151] on div "Half-year" at bounding box center [895, 153] width 60 height 11
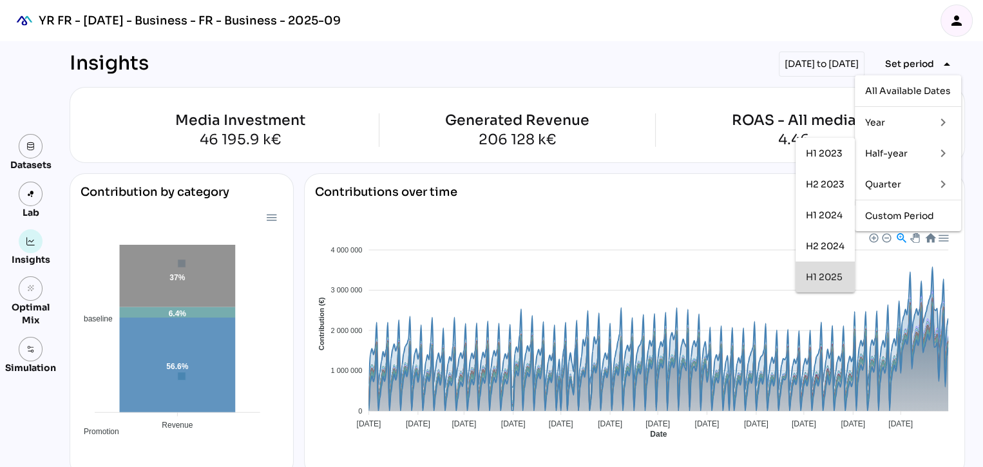
click at [821, 277] on div "H1 2025" at bounding box center [825, 277] width 39 height 11
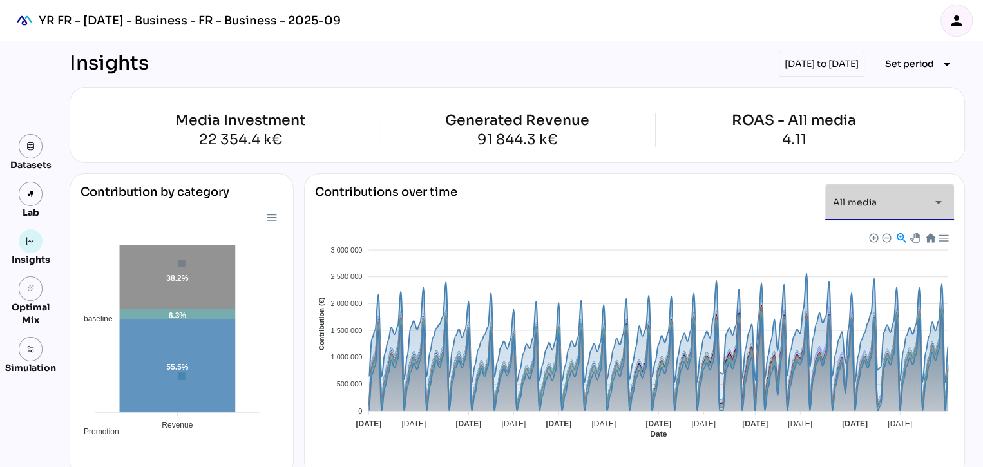
click at [855, 198] on span "All media" at bounding box center [855, 203] width 44 height 12
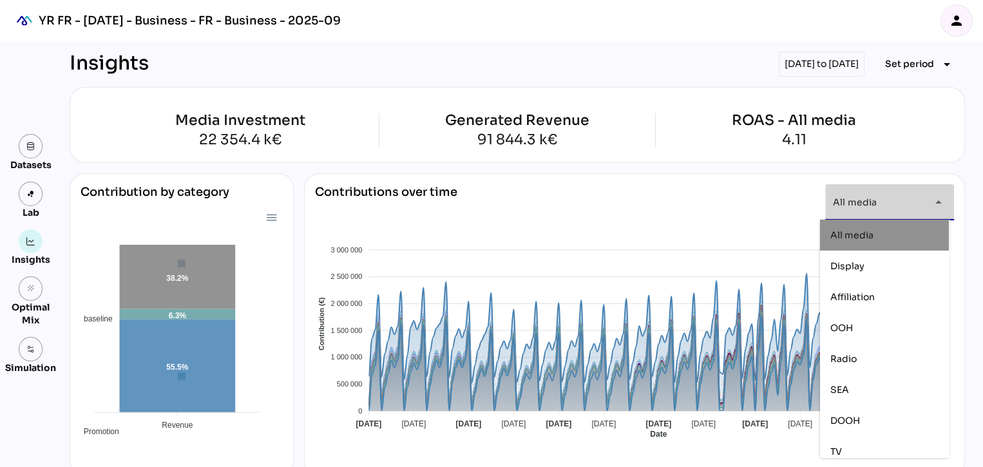
click at [855, 198] on span "All media" at bounding box center [855, 203] width 44 height 12
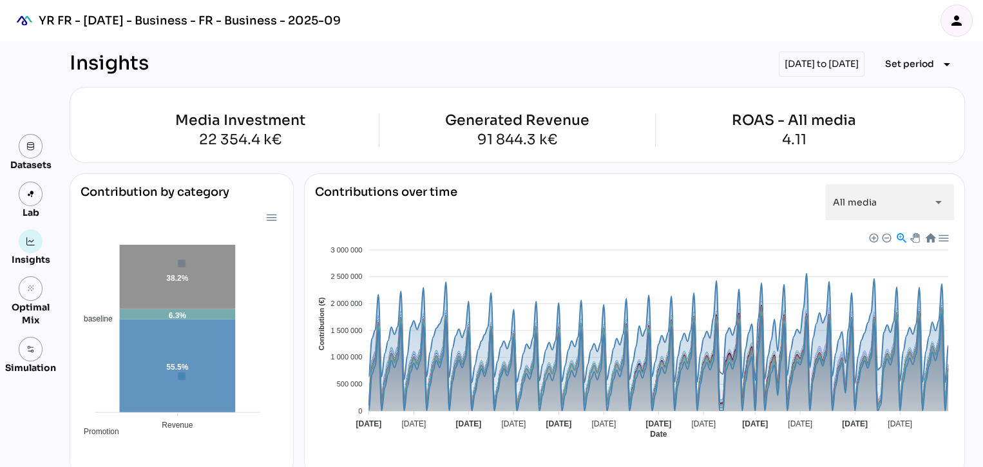
click at [818, 67] on div "[DATE] to [DATE]" at bounding box center [822, 64] width 86 height 25
click at [921, 73] on button "Set period arrow_drop_down" at bounding box center [920, 64] width 90 height 23
click at [878, 123] on div "Year" at bounding box center [895, 122] width 60 height 11
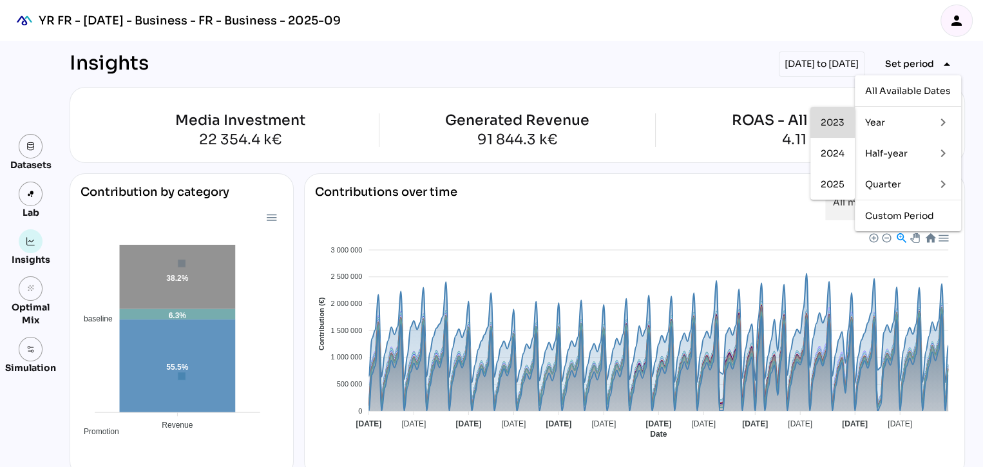
click at [827, 122] on div "2023" at bounding box center [833, 122] width 24 height 11
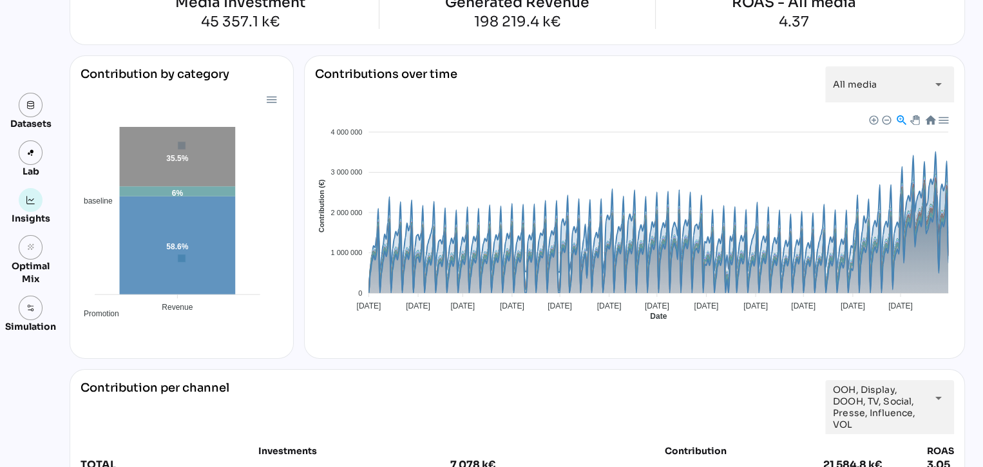
scroll to position [120, 0]
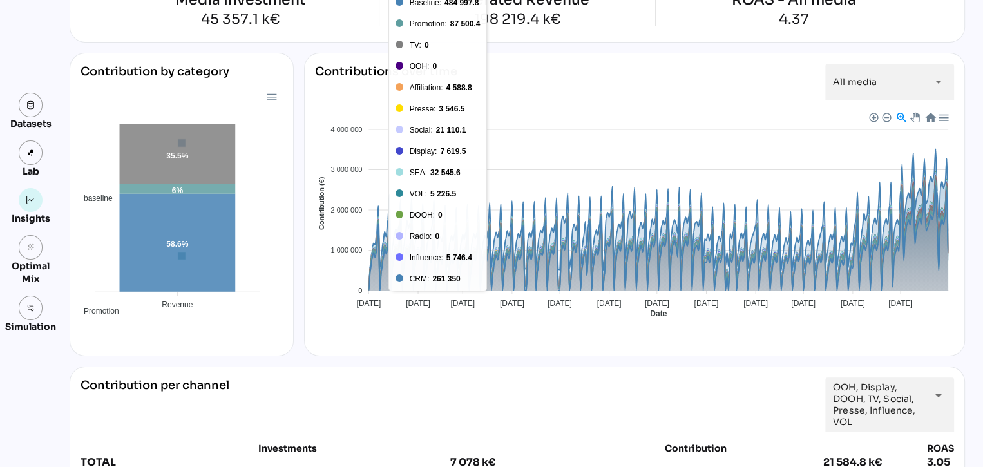
click at [295, 227] on div "Contribution by category baseline Promotion media 58.6% 6% 35.5% Revenue Revenu…" at bounding box center [518, 204] width 896 height 303
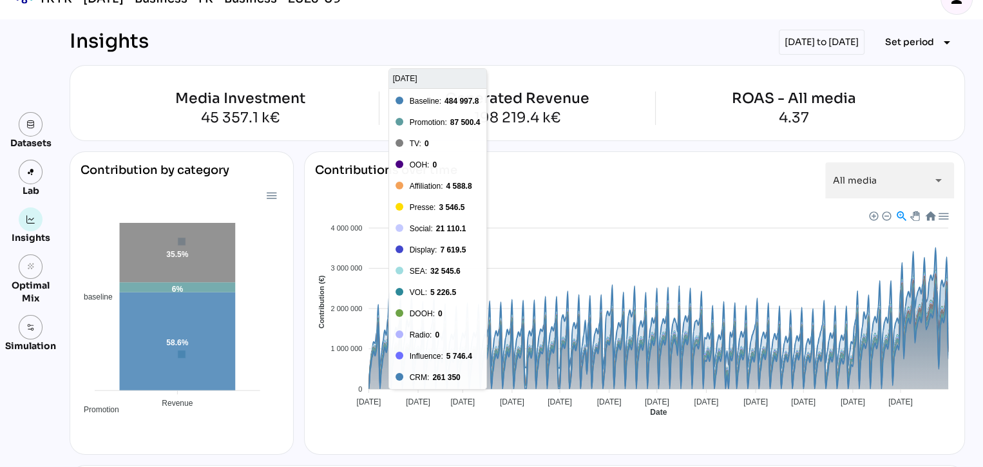
scroll to position [19, 0]
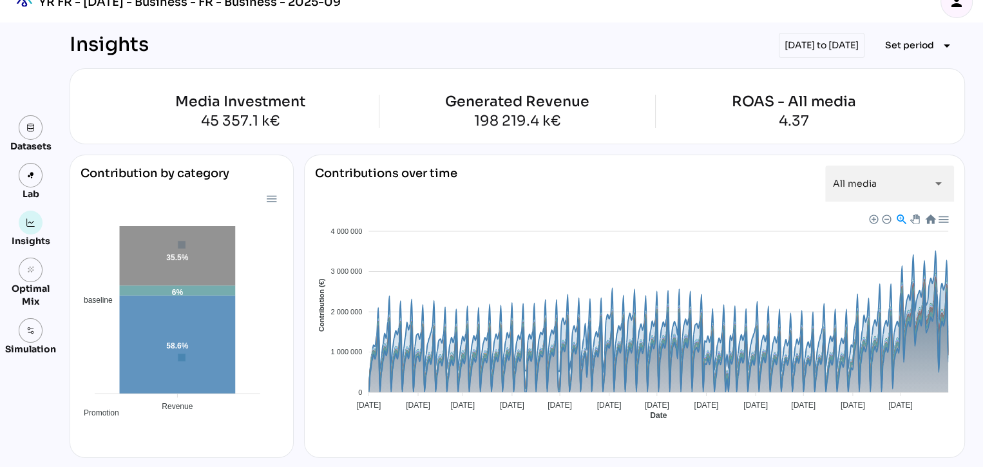
click at [631, 68] on div "Media Investment 45 357.1 k€ Generated Revenue 198 219.4 k€ ROAS - All media 4.…" at bounding box center [518, 106] width 896 height 76
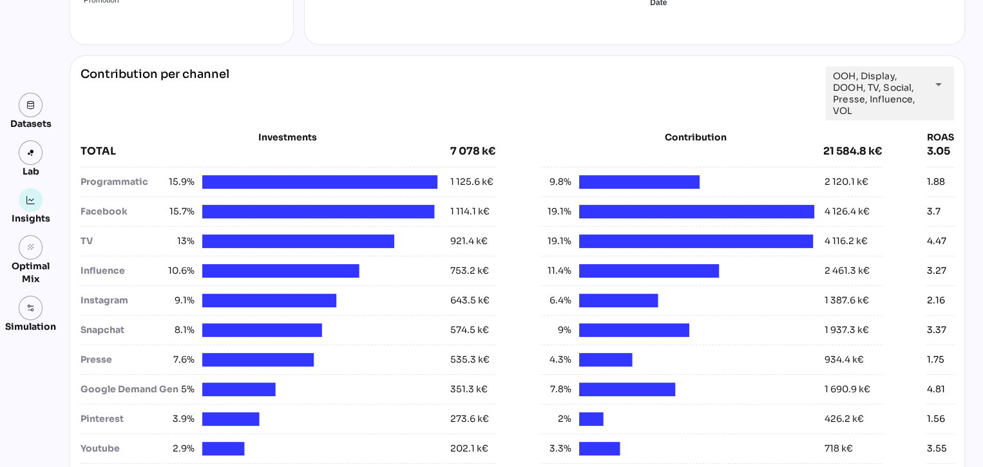
scroll to position [418, 0]
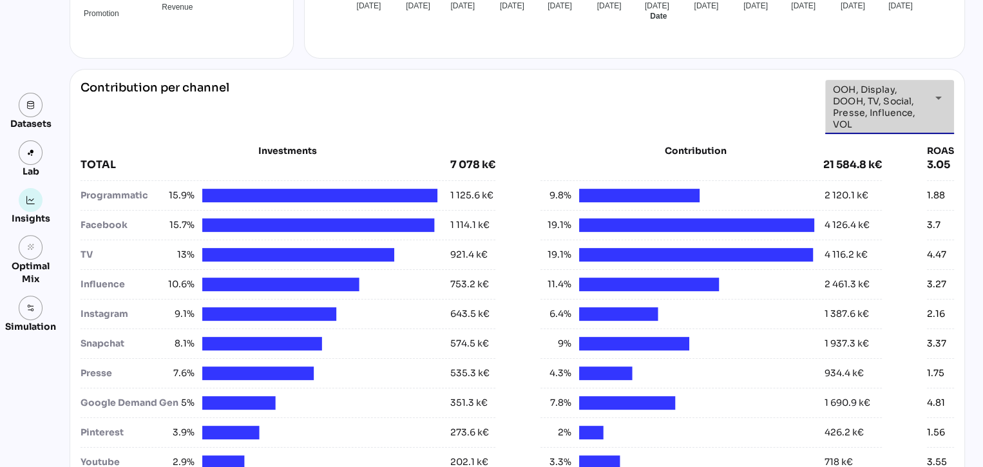
click at [934, 97] on icon "arrow_drop_down" at bounding box center [938, 97] width 15 height 15
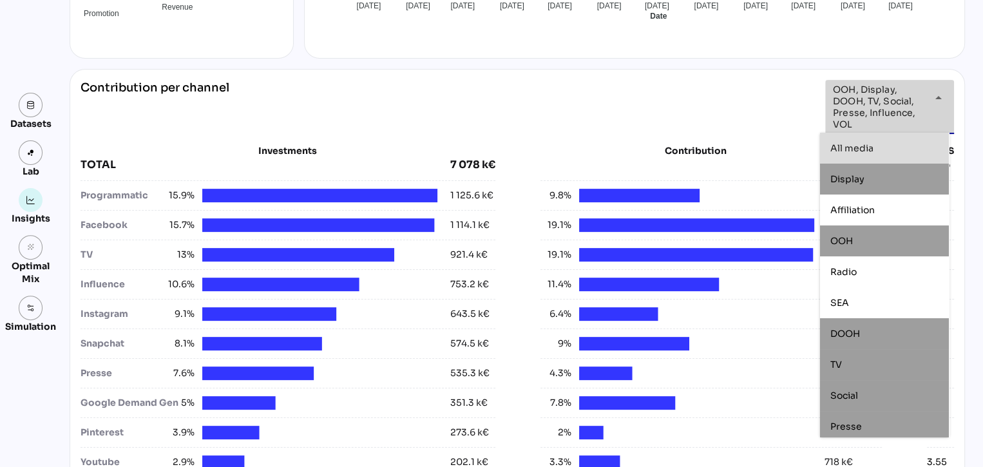
click at [881, 148] on div "All media" at bounding box center [884, 148] width 108 height 11
type input "*********"
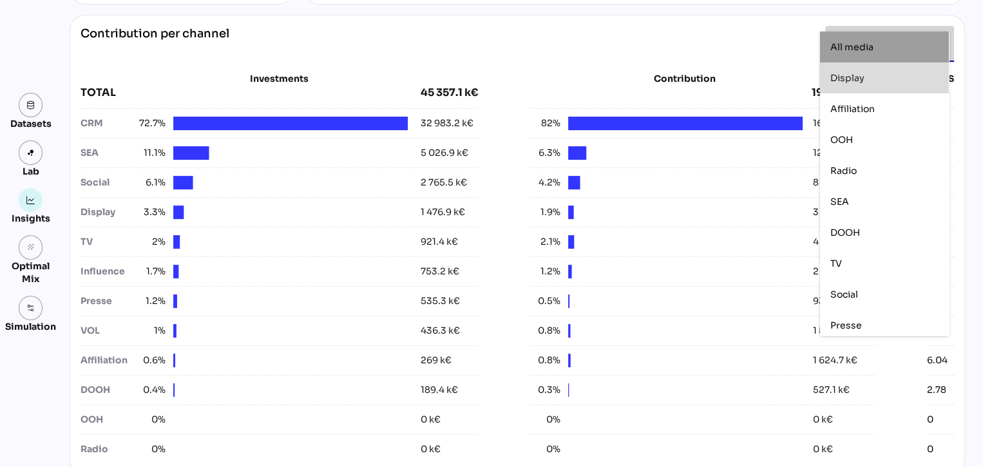
scroll to position [470, 0]
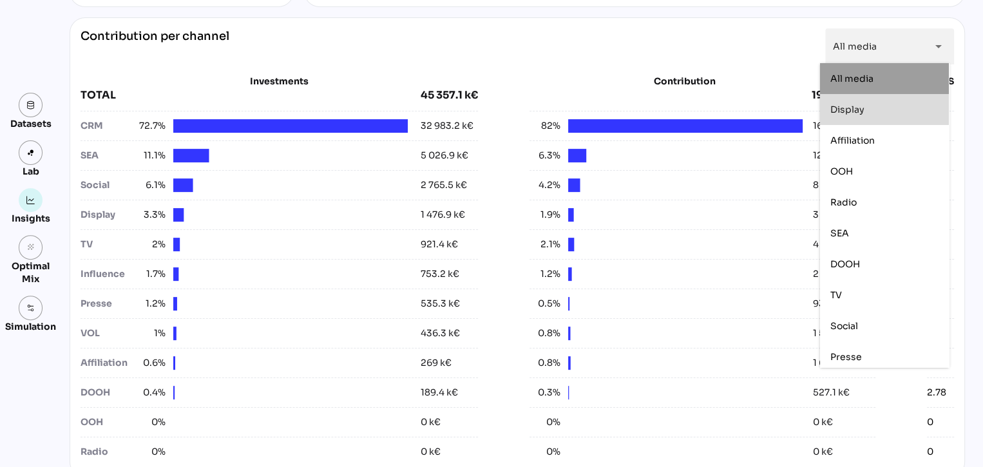
click at [631, 52] on div "Contribution per channel All media ********* arrow_drop_down" at bounding box center [518, 46] width 874 height 36
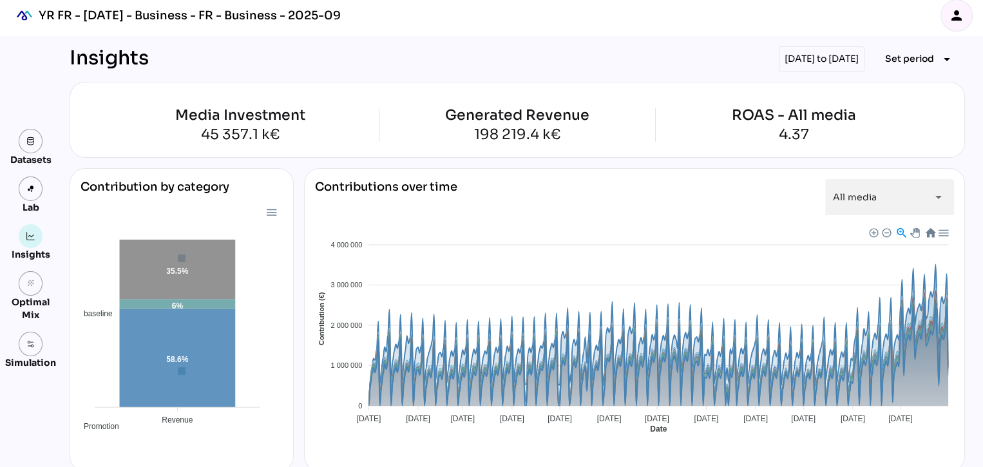
scroll to position [0, 0]
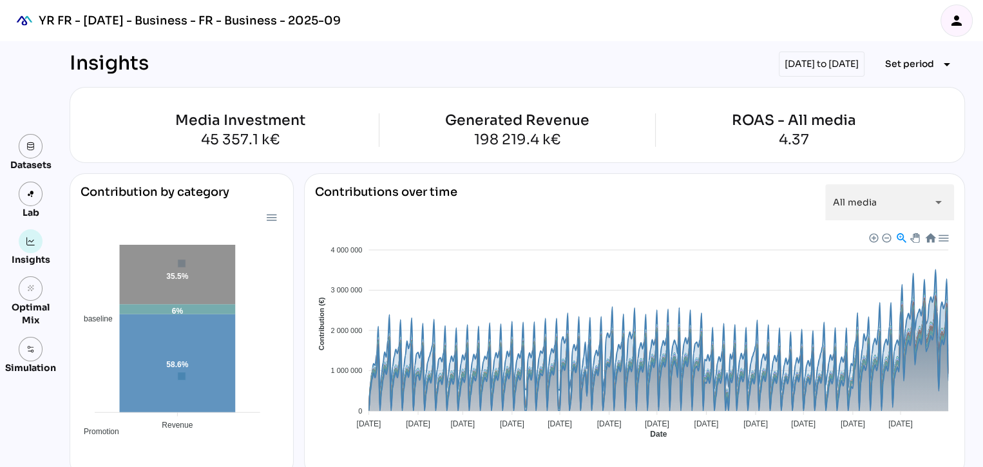
click at [814, 64] on div "01/01/2023 to 31/12/2023" at bounding box center [822, 64] width 86 height 25
click at [898, 64] on span "Set period" at bounding box center [909, 63] width 49 height 15
click at [754, 92] on div "Media Investment 45 357.1 k€ Generated Revenue 198 219.4 k€ ROAS - All media 4.…" at bounding box center [518, 125] width 896 height 76
click at [818, 73] on div "01/01/2023 to 31/12/2023" at bounding box center [822, 64] width 86 height 25
click at [912, 63] on span "Set period" at bounding box center [909, 63] width 49 height 15
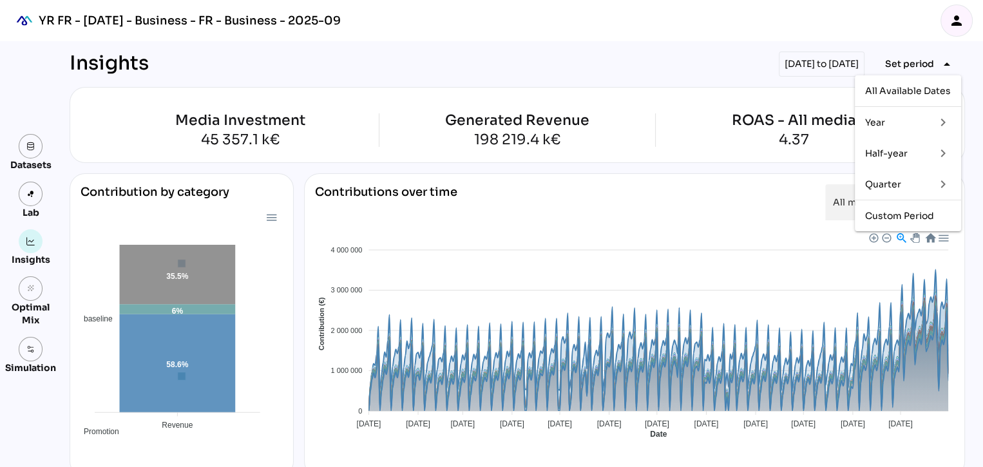
click at [876, 155] on div "Half-year" at bounding box center [895, 153] width 60 height 11
click at [821, 287] on div "H1 2025" at bounding box center [825, 277] width 39 height 21
